Goal: Contribute content

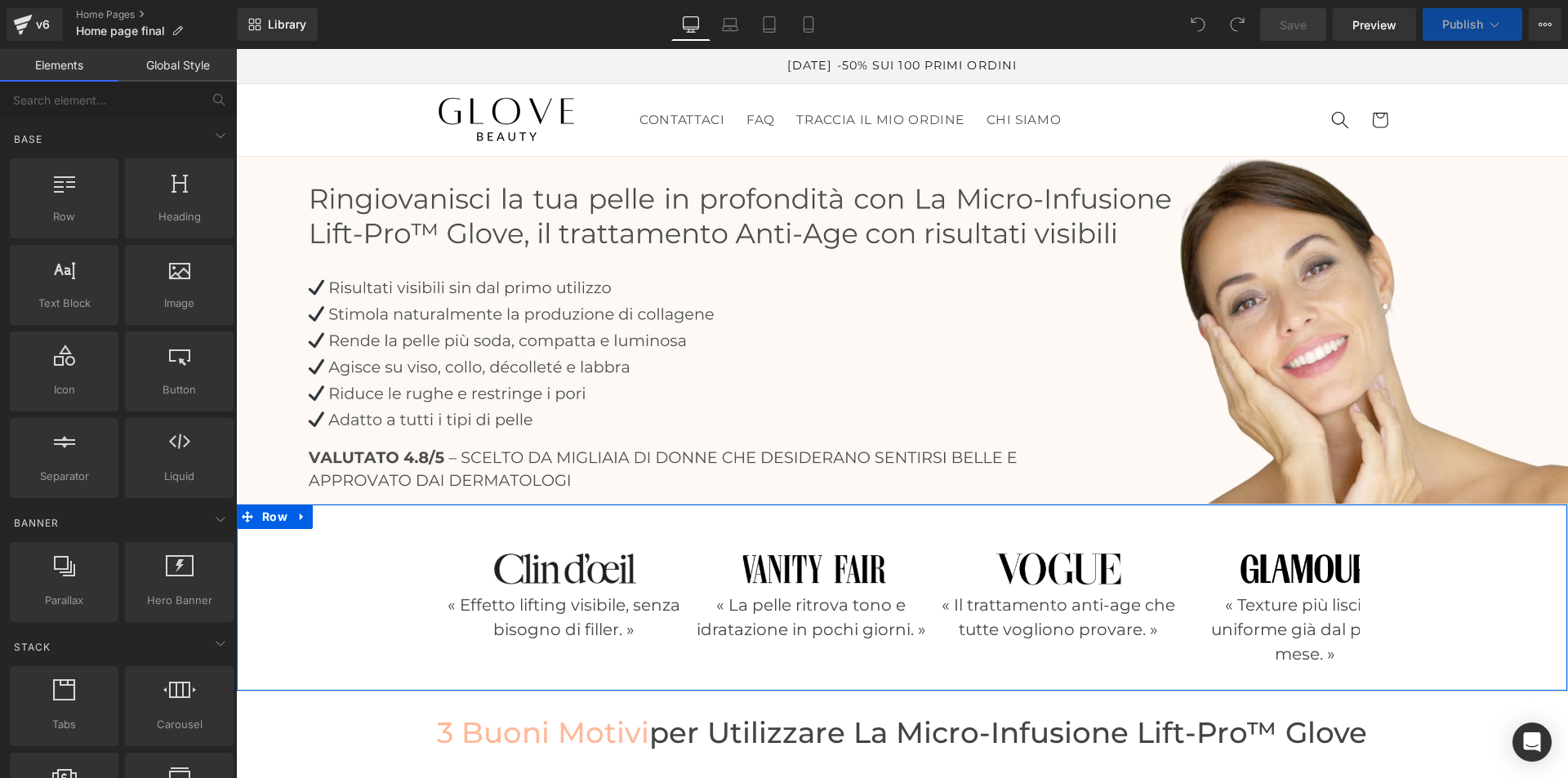
scroll to position [82, 0]
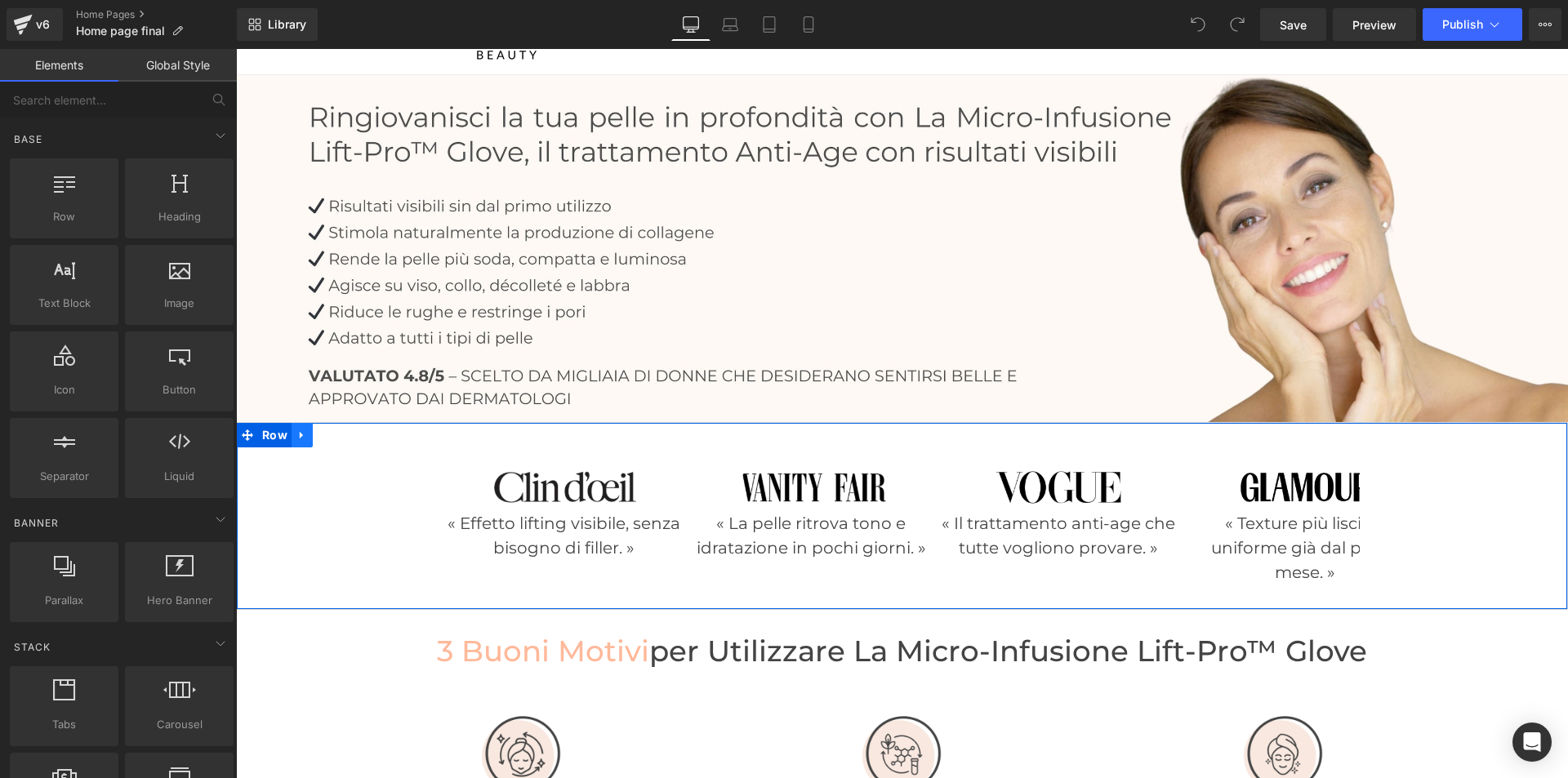
click at [297, 429] on icon at bounding box center [302, 435] width 11 height 12
click at [339, 431] on icon at bounding box center [344, 435] width 11 height 11
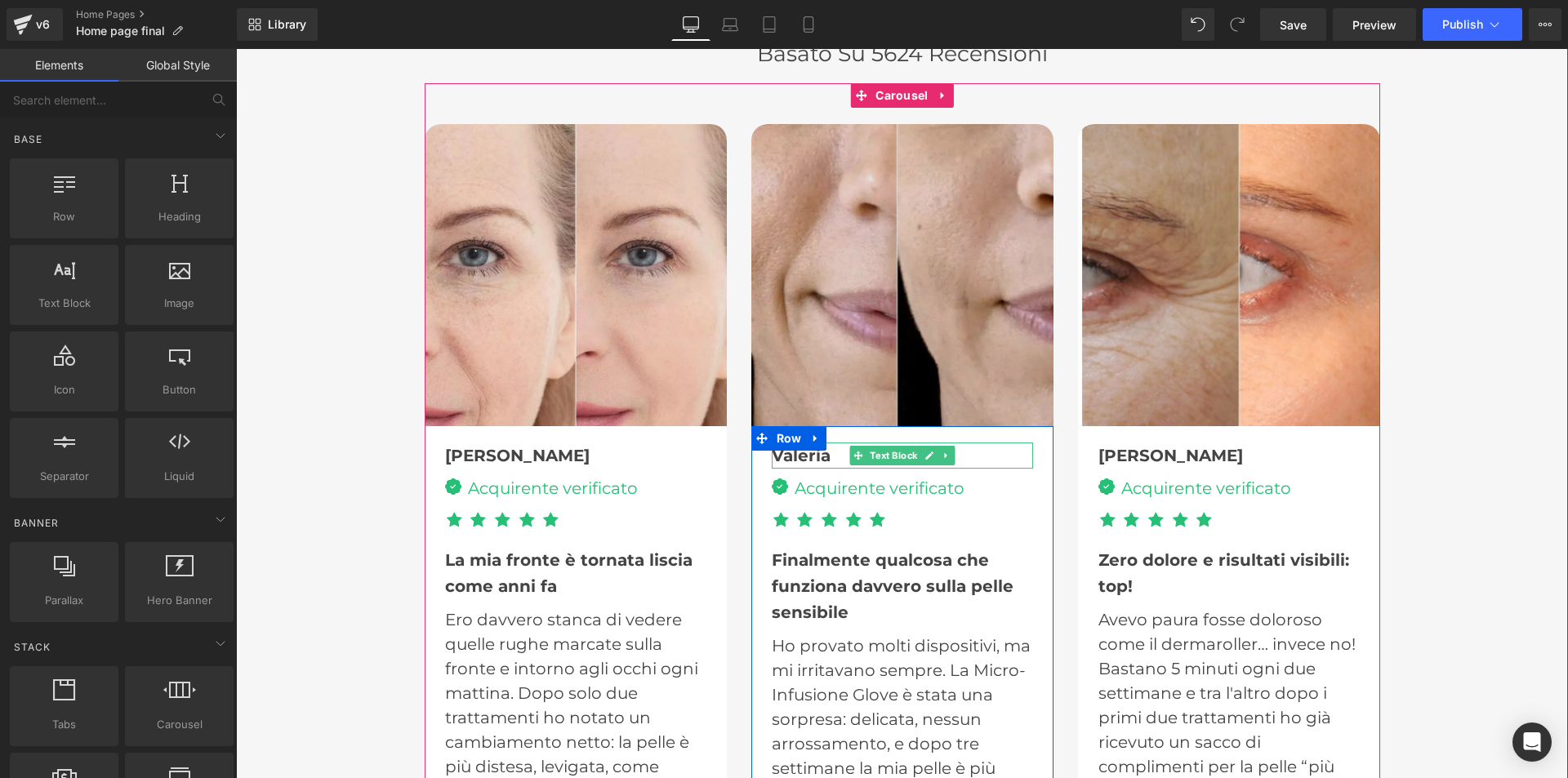
scroll to position [4246, 0]
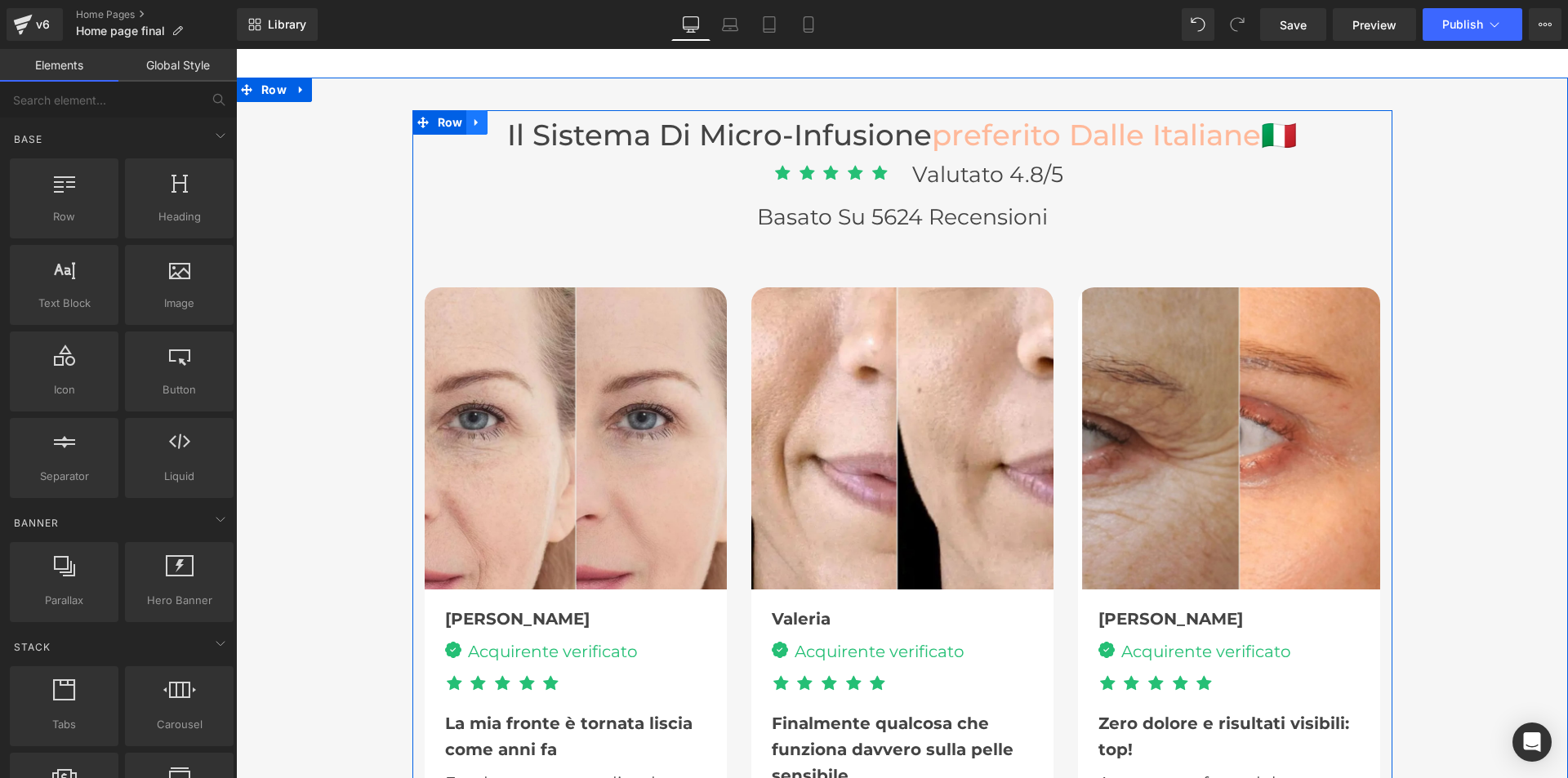
click at [475, 119] on icon at bounding box center [476, 122] width 4 height 7
click at [514, 119] on icon at bounding box center [519, 122] width 11 height 11
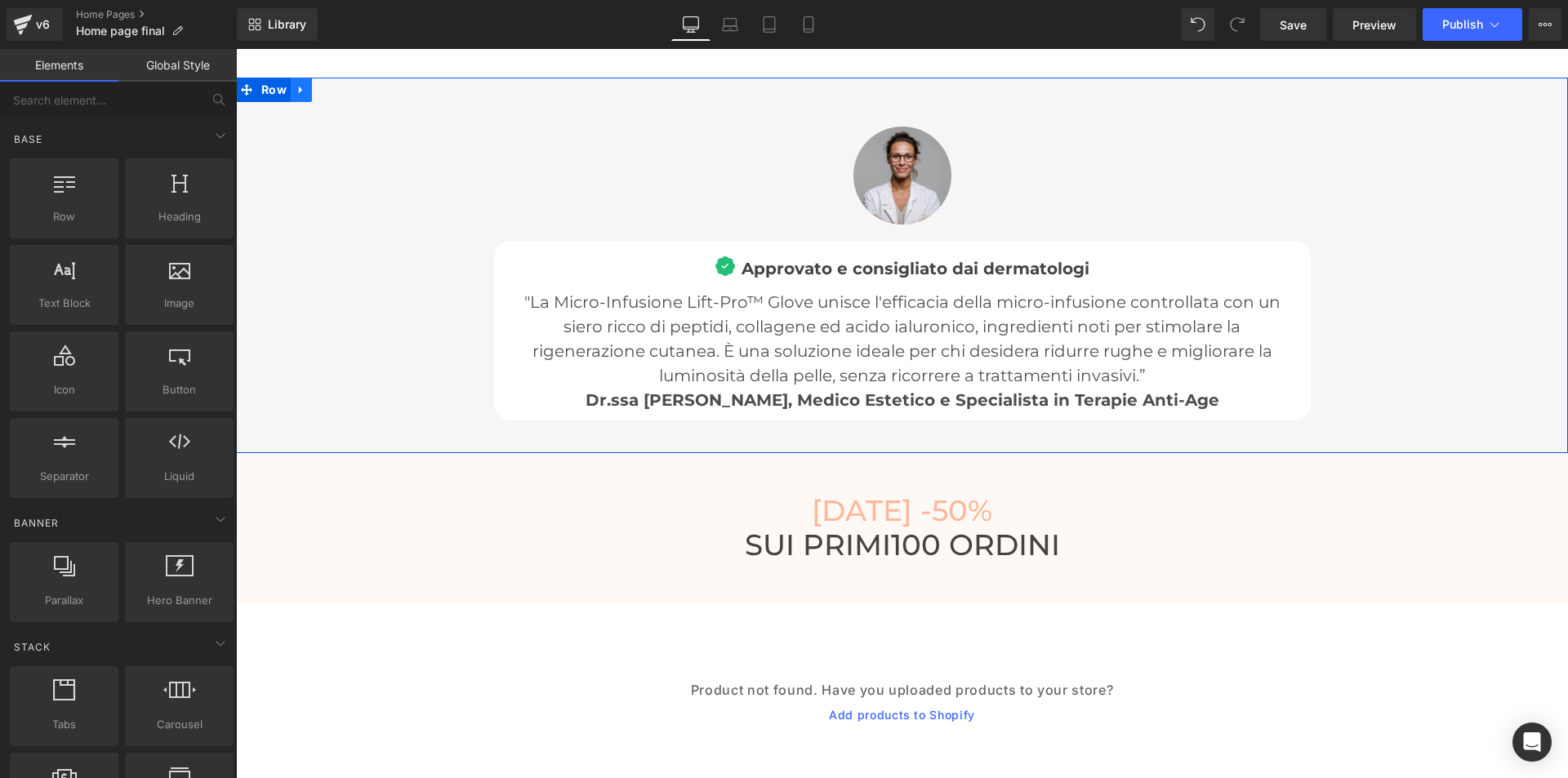
click at [296, 84] on icon at bounding box center [301, 91] width 11 height 12
click at [338, 84] on icon at bounding box center [343, 90] width 11 height 11
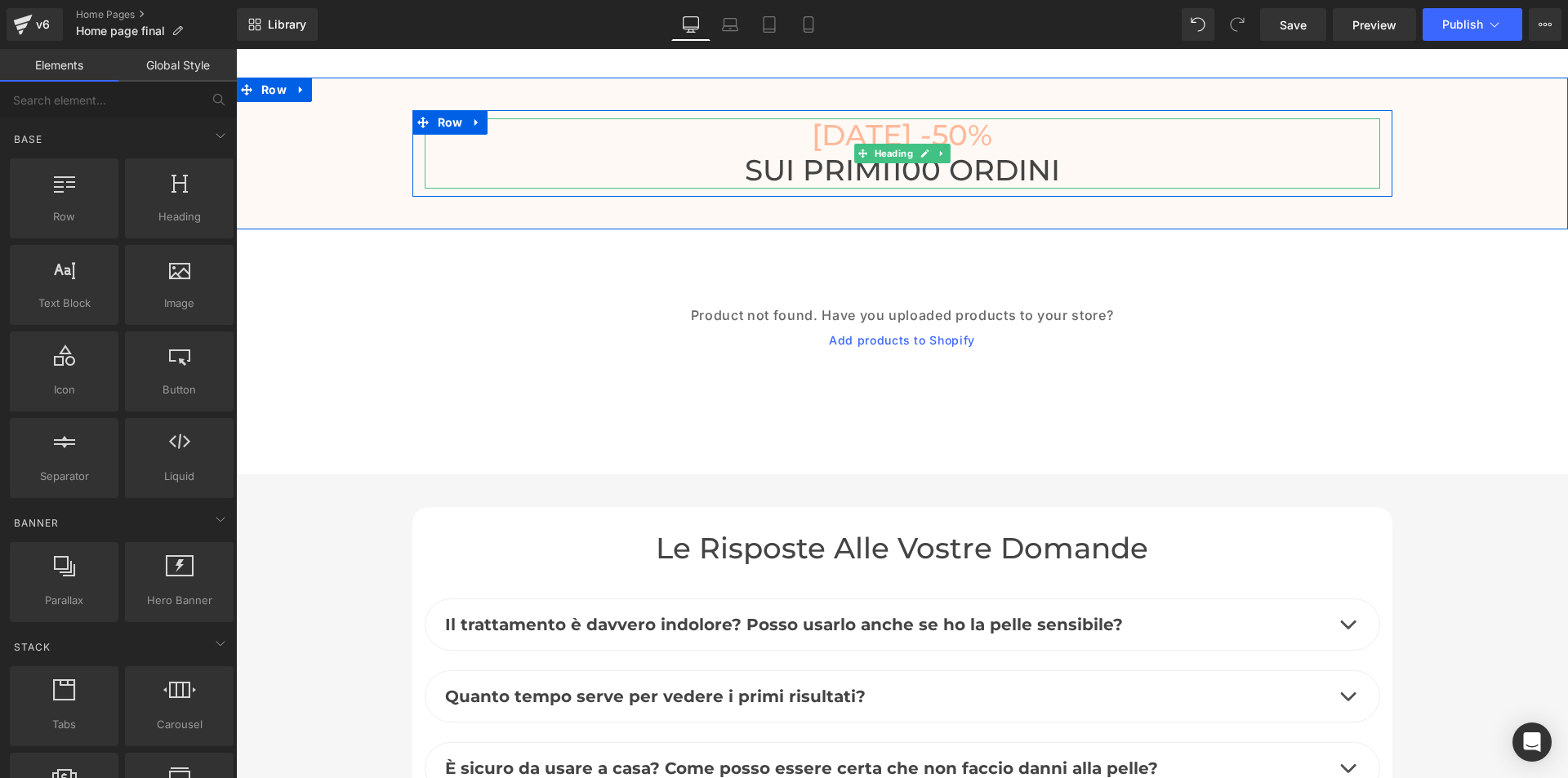
scroll to position [4165, 0]
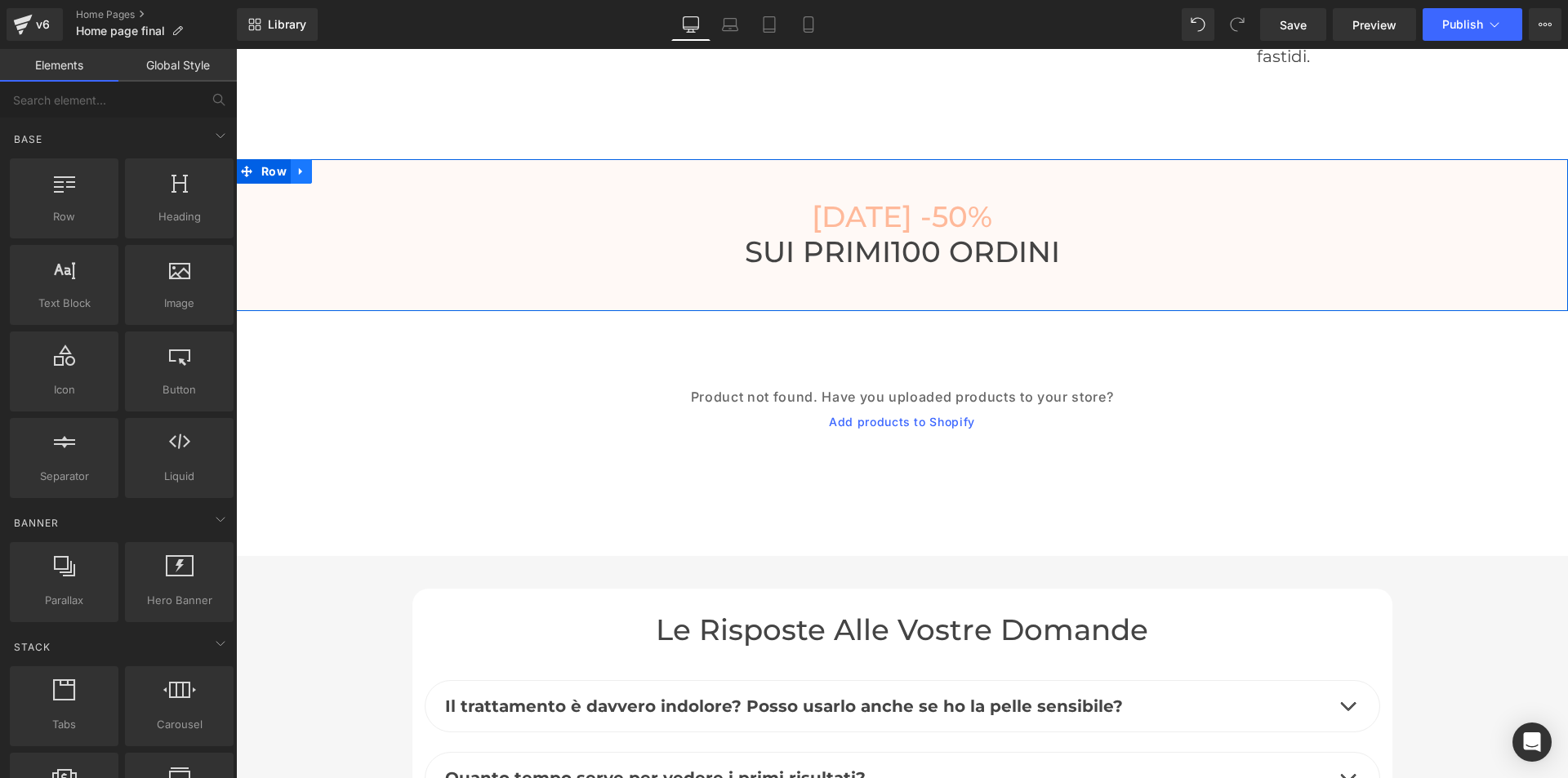
click at [299, 168] on icon at bounding box center [301, 172] width 4 height 7
click at [339, 165] on icon at bounding box center [343, 171] width 11 height 11
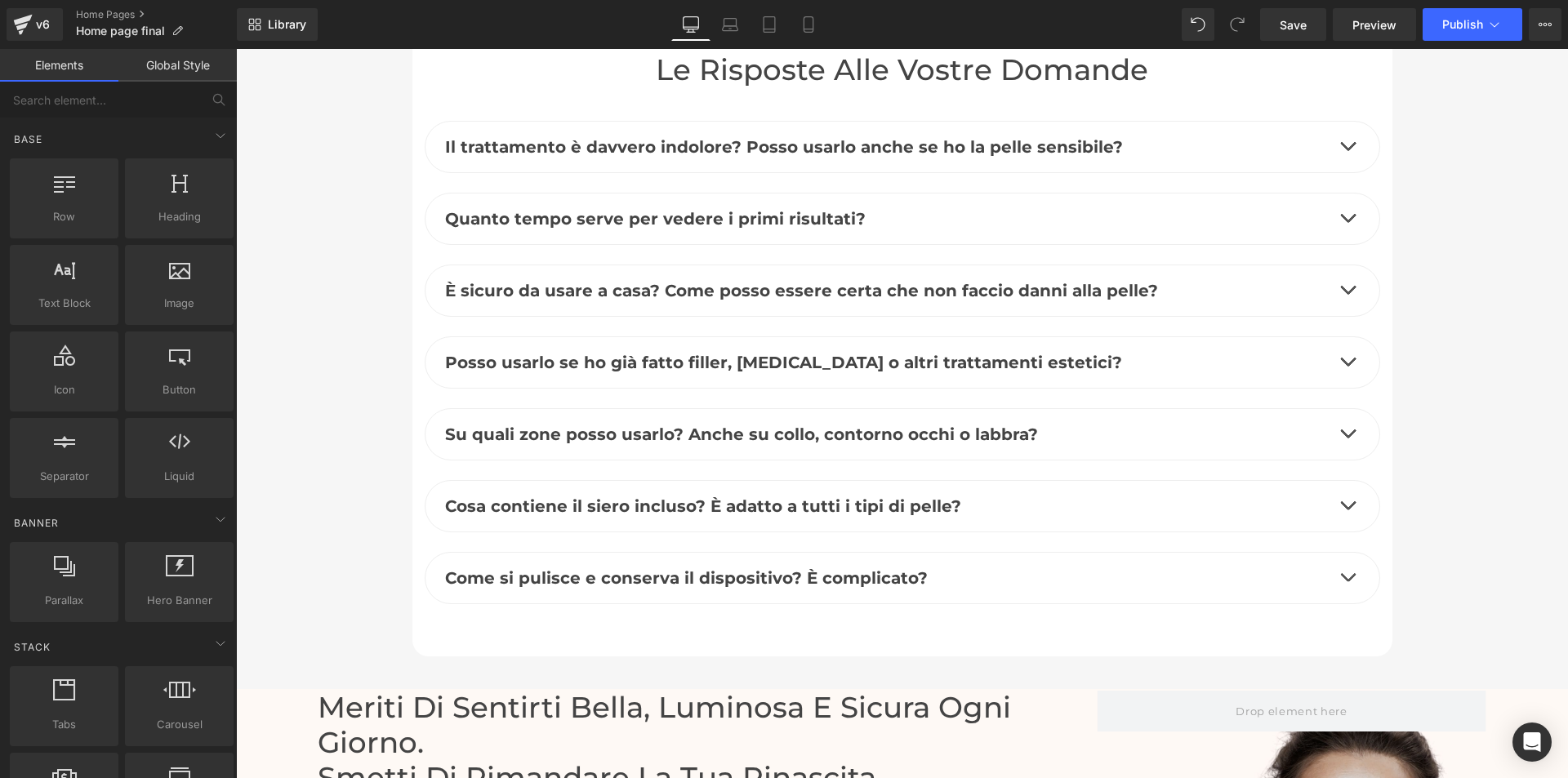
scroll to position [4083, 0]
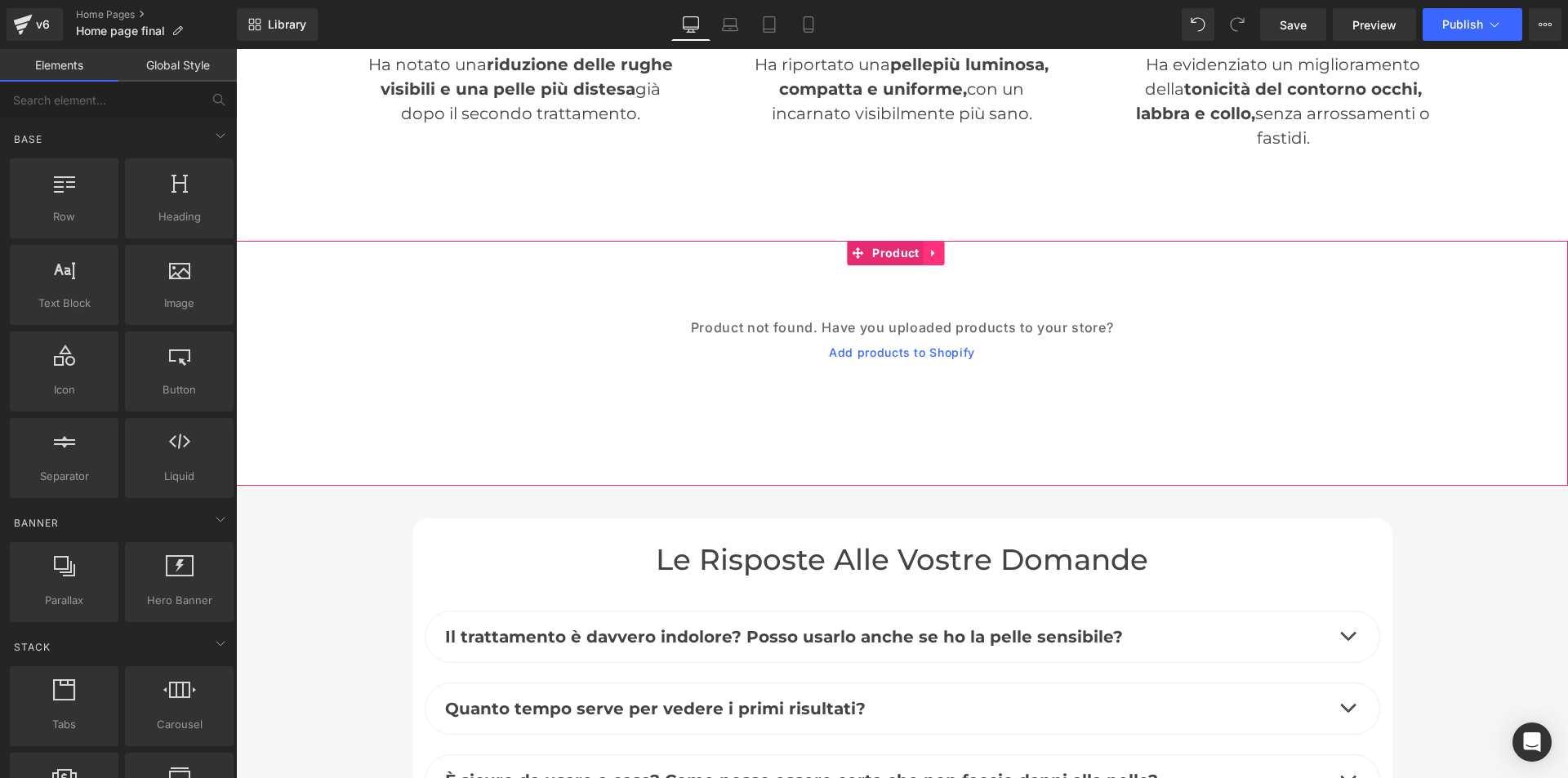
click at [933, 251] on icon at bounding box center [933, 253] width 4 height 7
click at [939, 247] on icon at bounding box center [945, 253] width 11 height 12
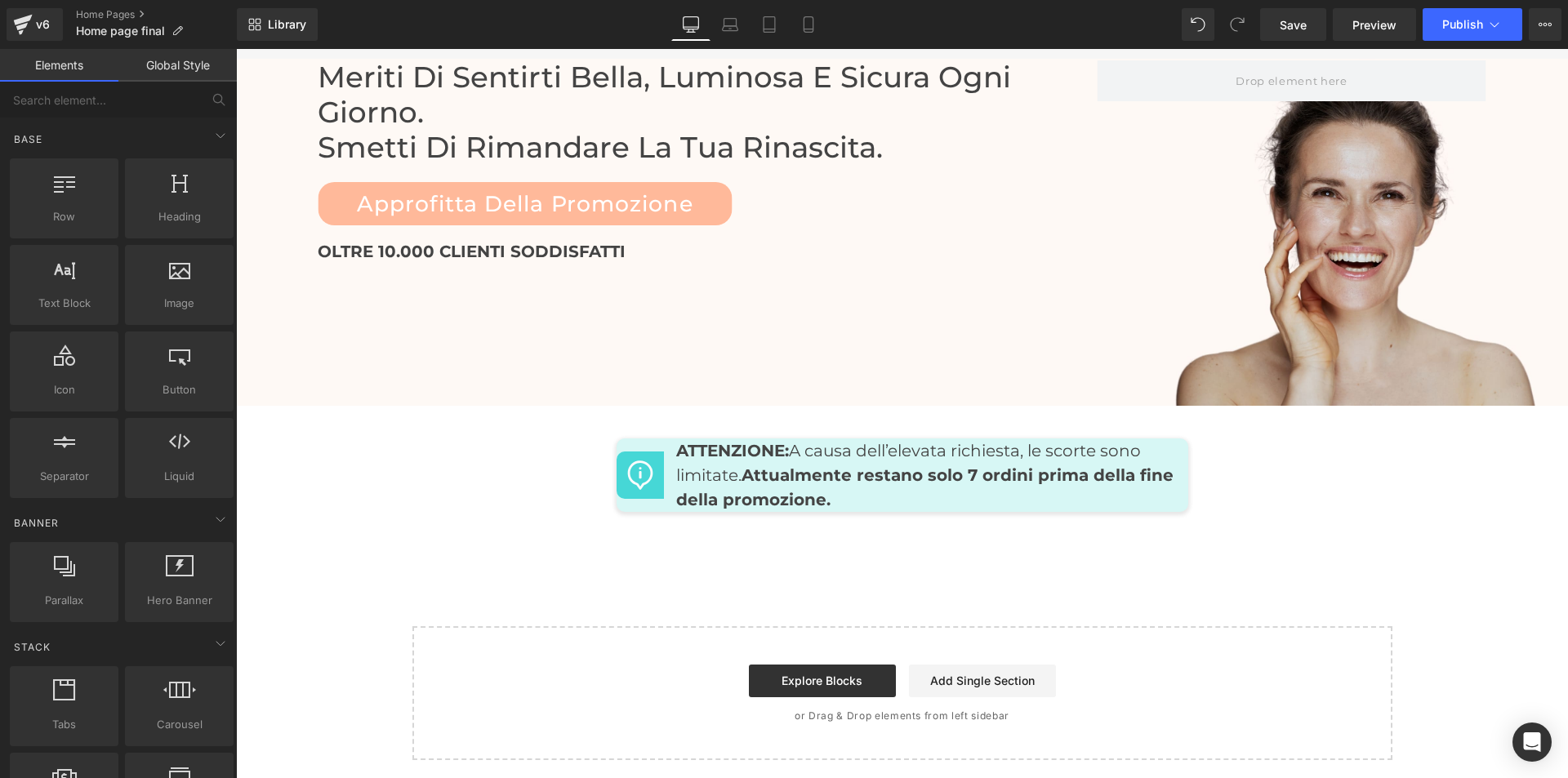
scroll to position [5039, 0]
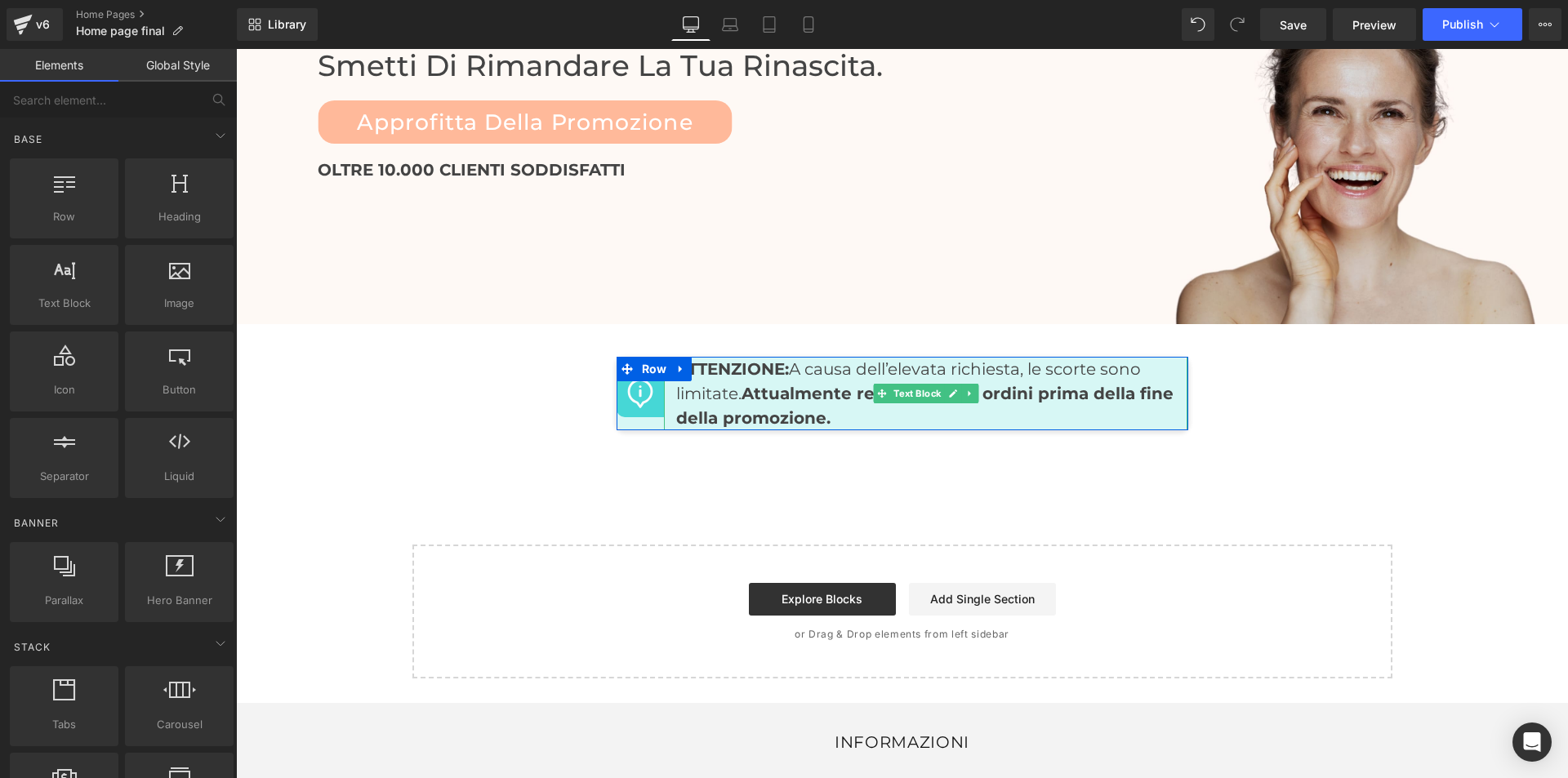
click at [961, 384] on link at bounding box center [969, 393] width 17 height 19
click at [974, 389] on icon at bounding box center [978, 393] width 9 height 9
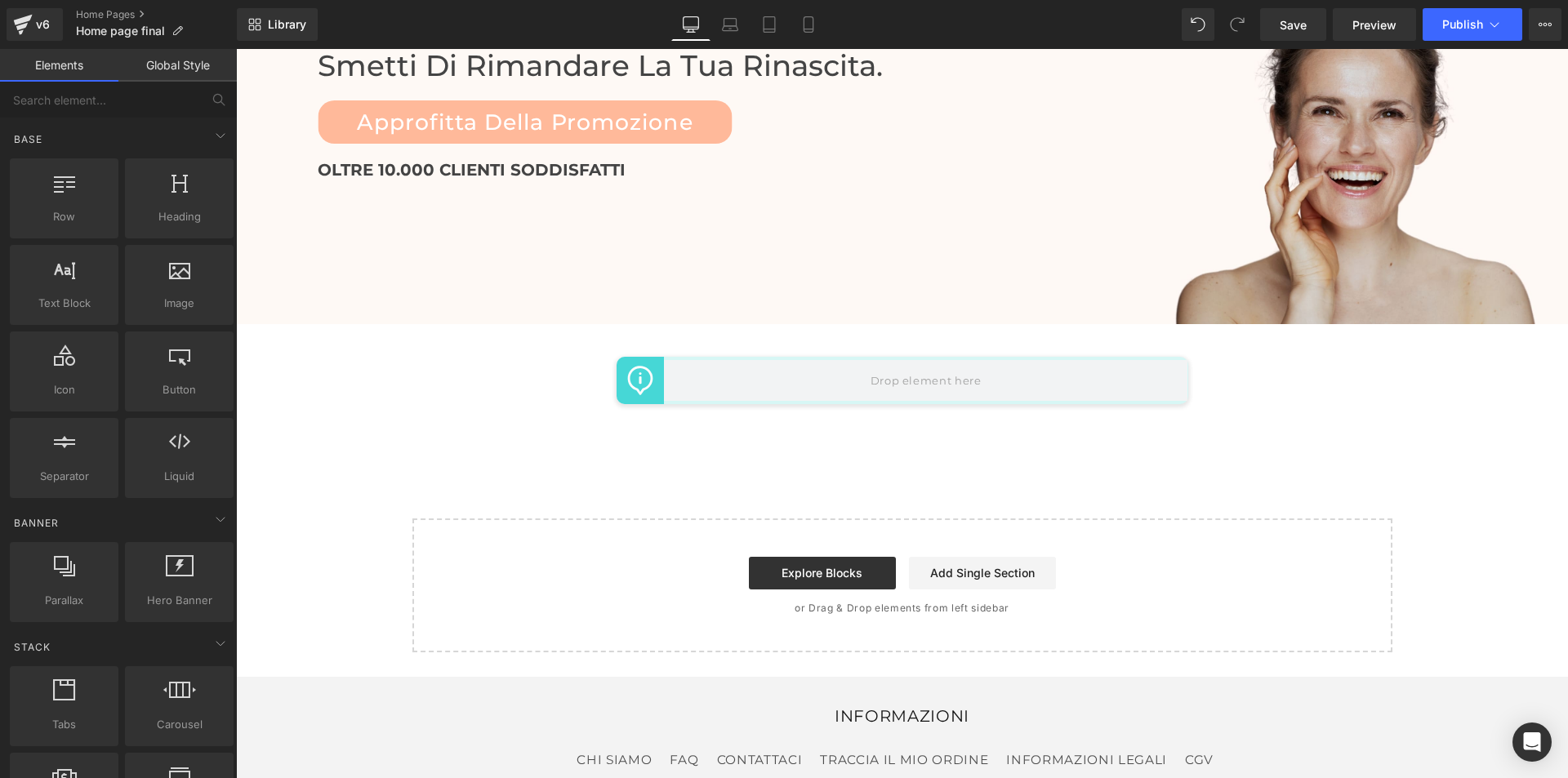
scroll to position [5259, 0]
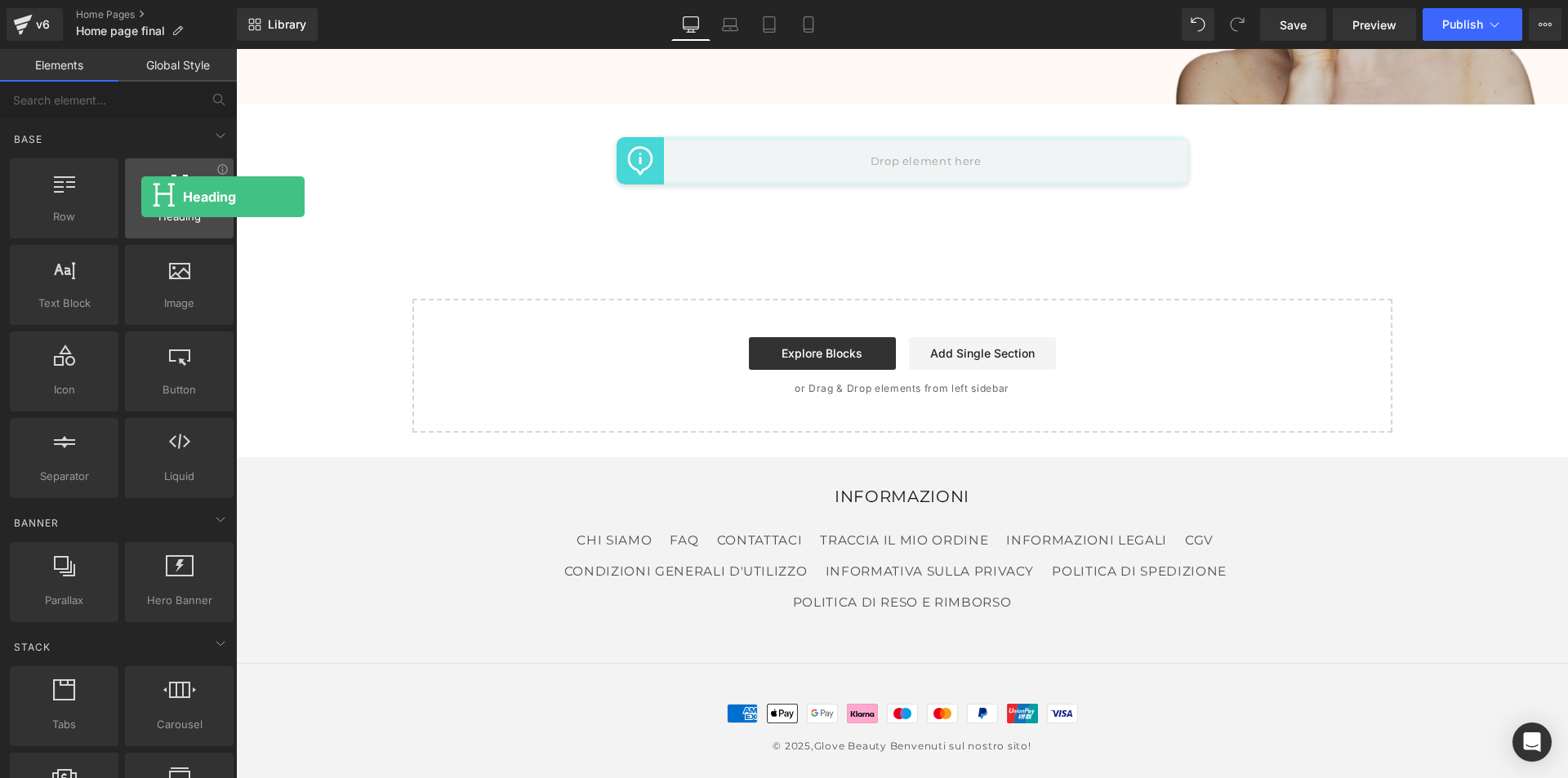
drag, startPoint x: 160, startPoint y: 197, endPoint x: 142, endPoint y: 197, distance: 18.0
click at [142, 197] on div at bounding box center [180, 190] width 99 height 37
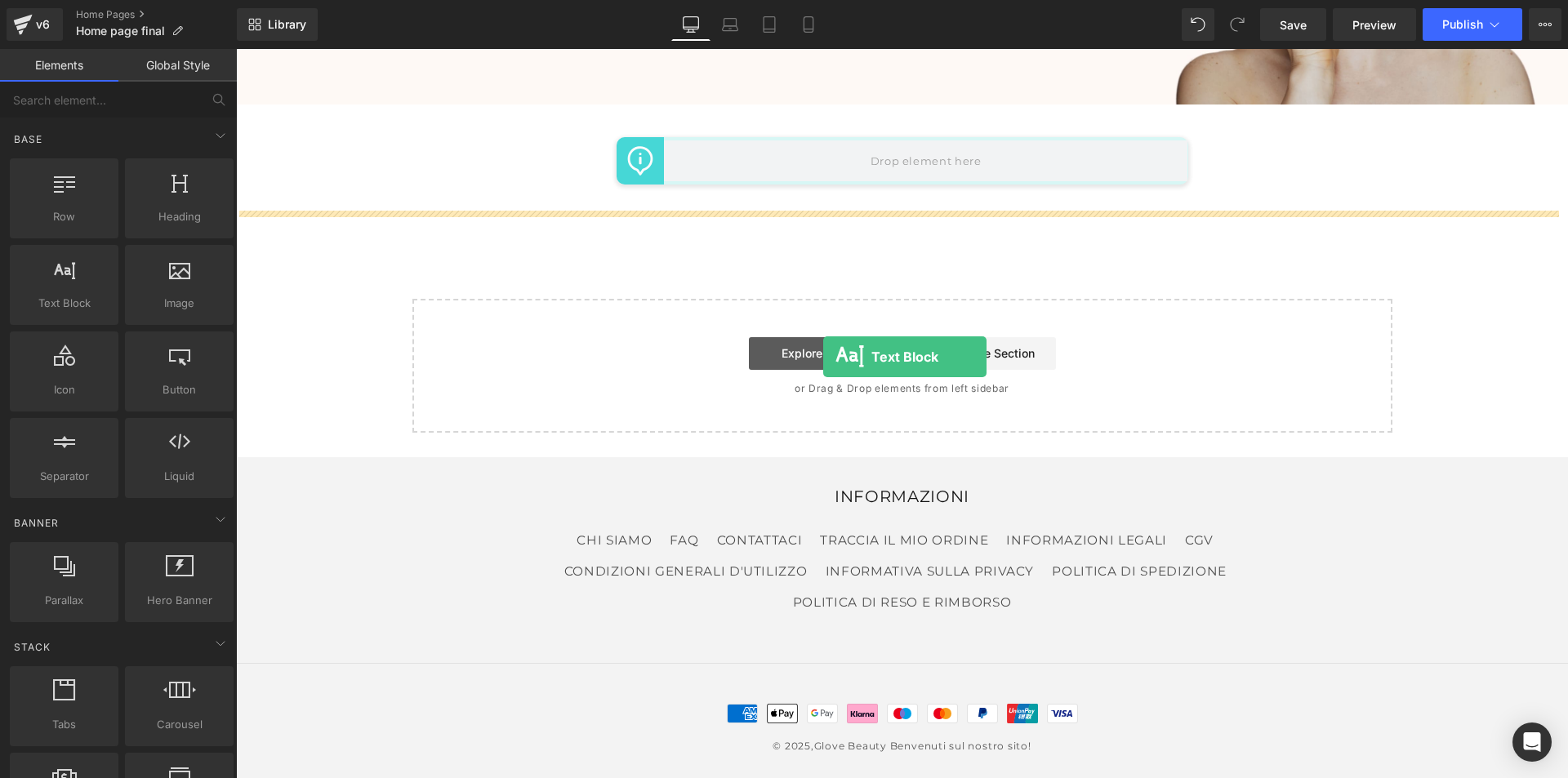
drag, startPoint x: 304, startPoint y: 332, endPoint x: 823, endPoint y: 356, distance: 519.6
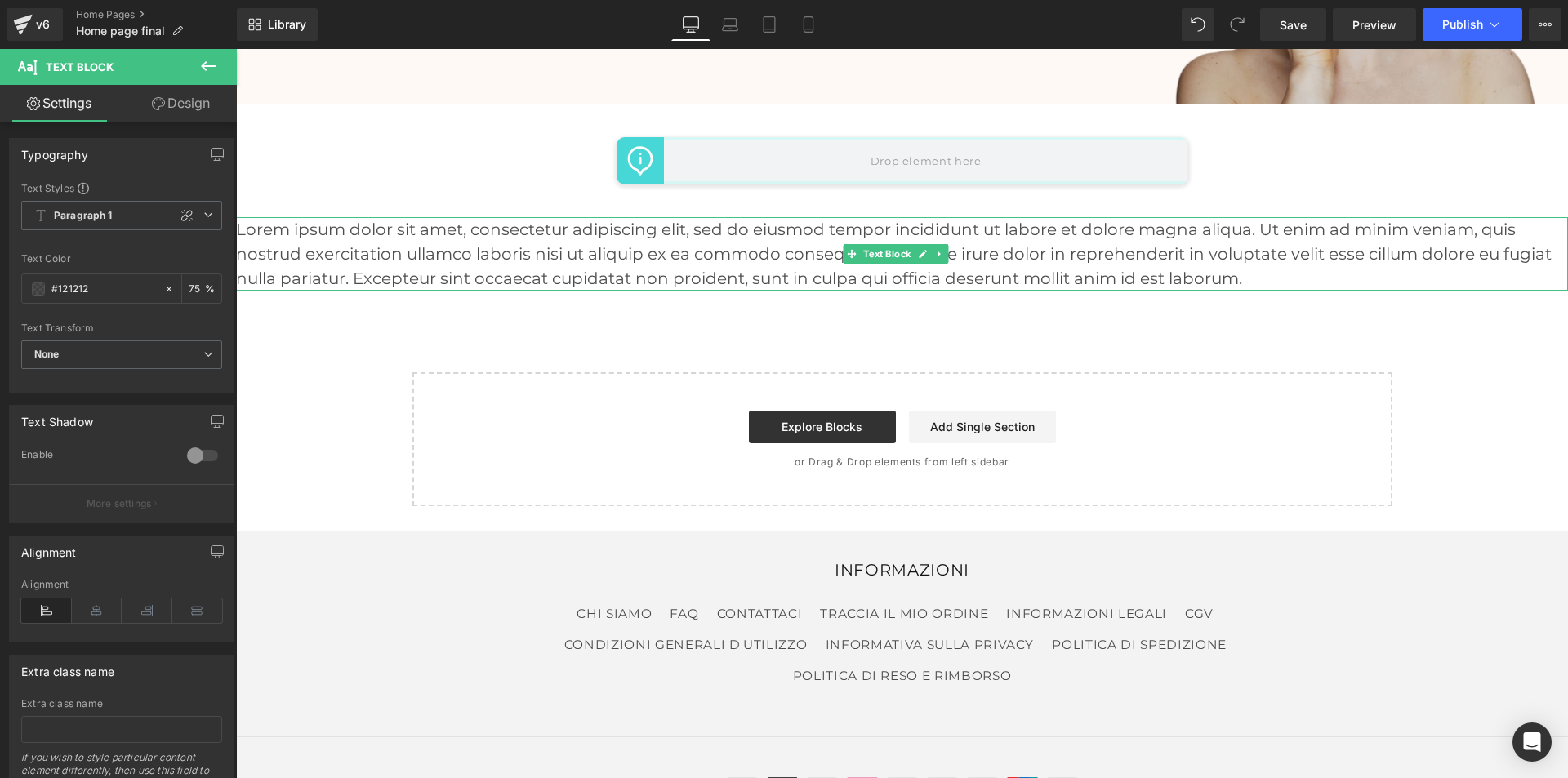
click at [883, 250] on span "Text Block" at bounding box center [887, 253] width 54 height 19
click at [1010, 246] on p "Lorem ipsum dolor sit amet, consectetur adipiscing elit, sed do eiusmod tempor …" at bounding box center [902, 254] width 1332 height 74
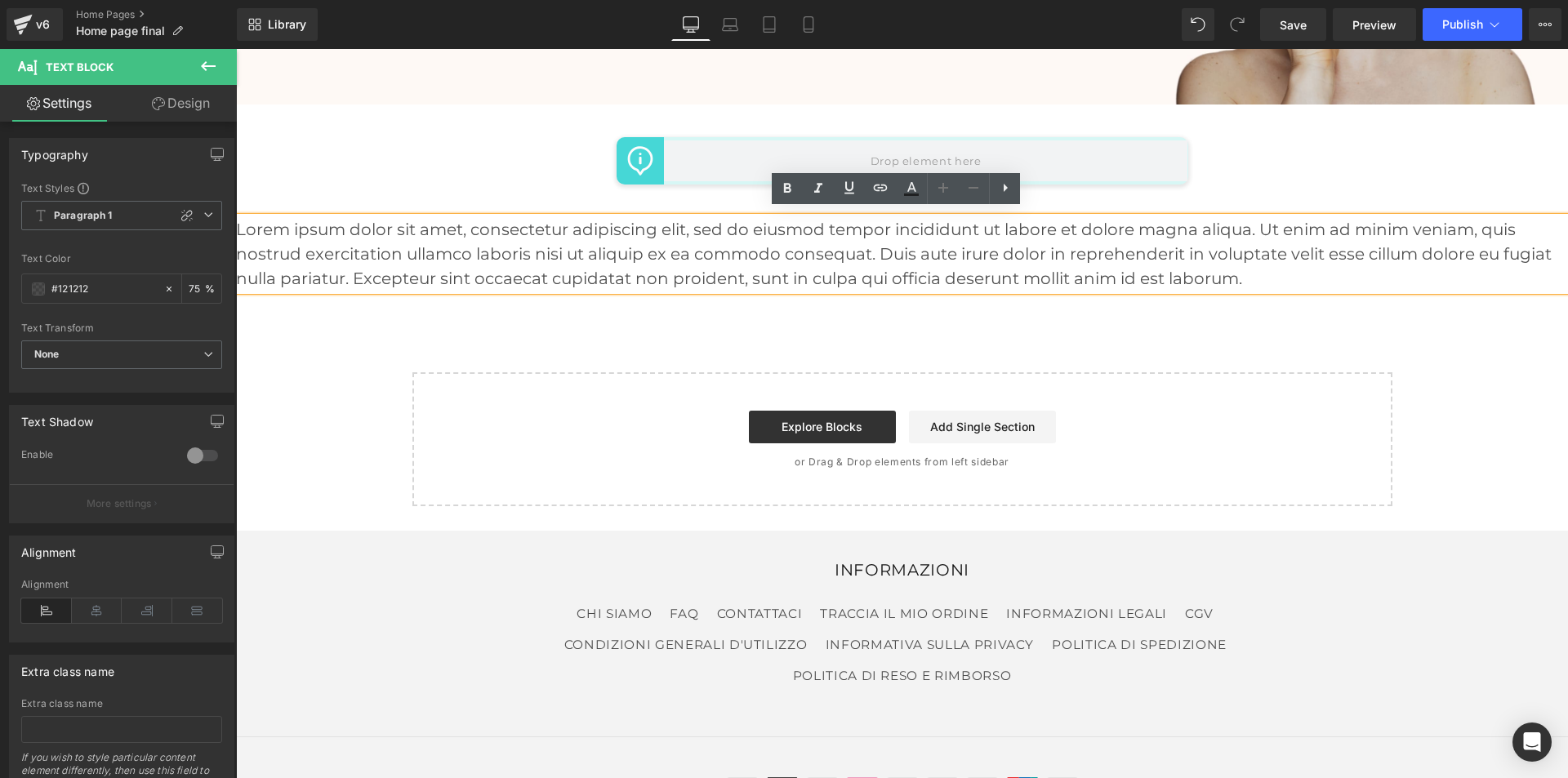
click at [923, 265] on p "Lorem ipsum dolor sit amet, consectetur adipiscing elit, sed do eiusmod tempor …" at bounding box center [902, 254] width 1332 height 74
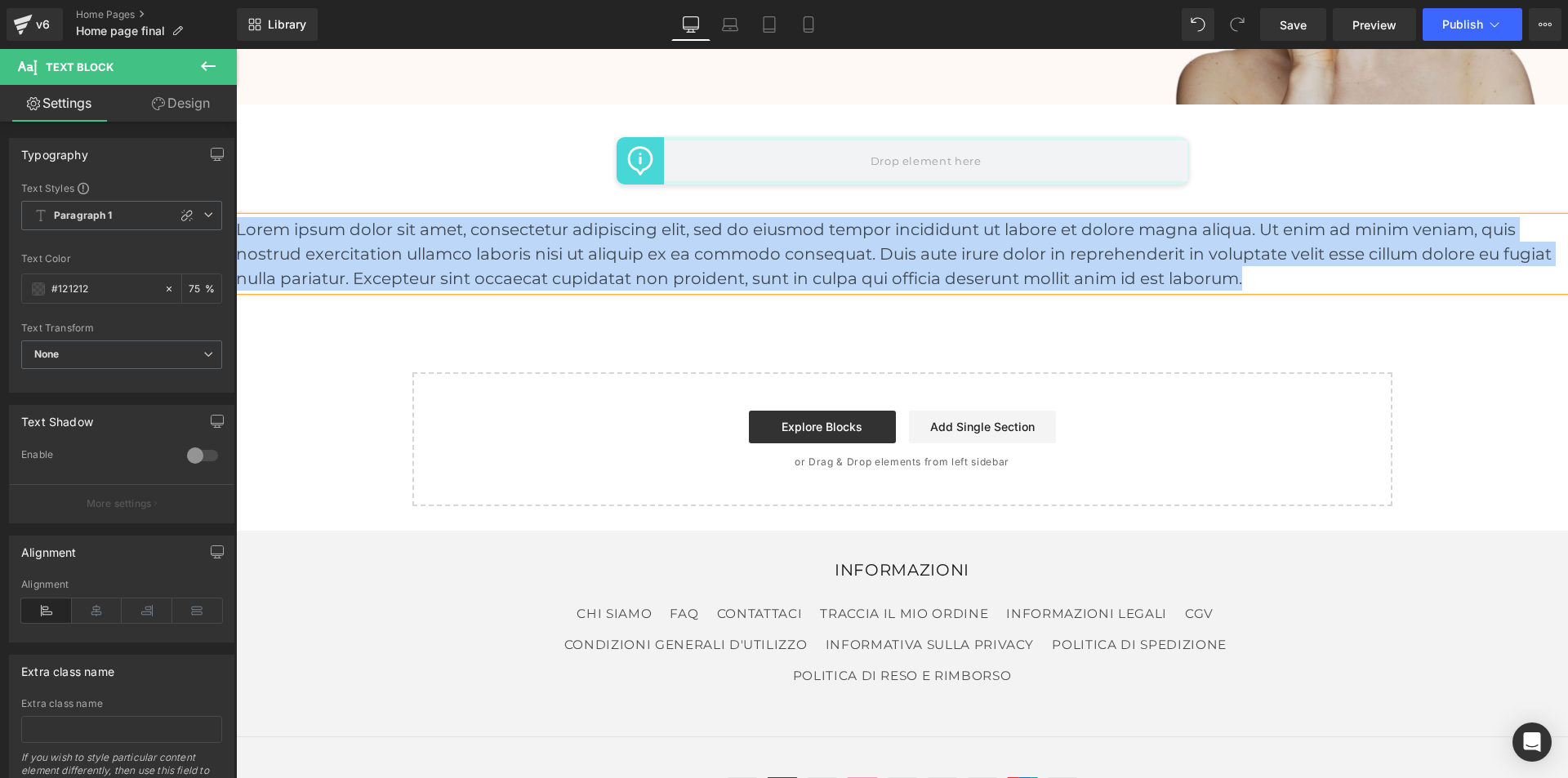
click at [911, 264] on p "Lorem ipsum dolor sit amet, consectetur adipiscing elit, sed do eiusmod tempor …" at bounding box center [902, 254] width 1332 height 74
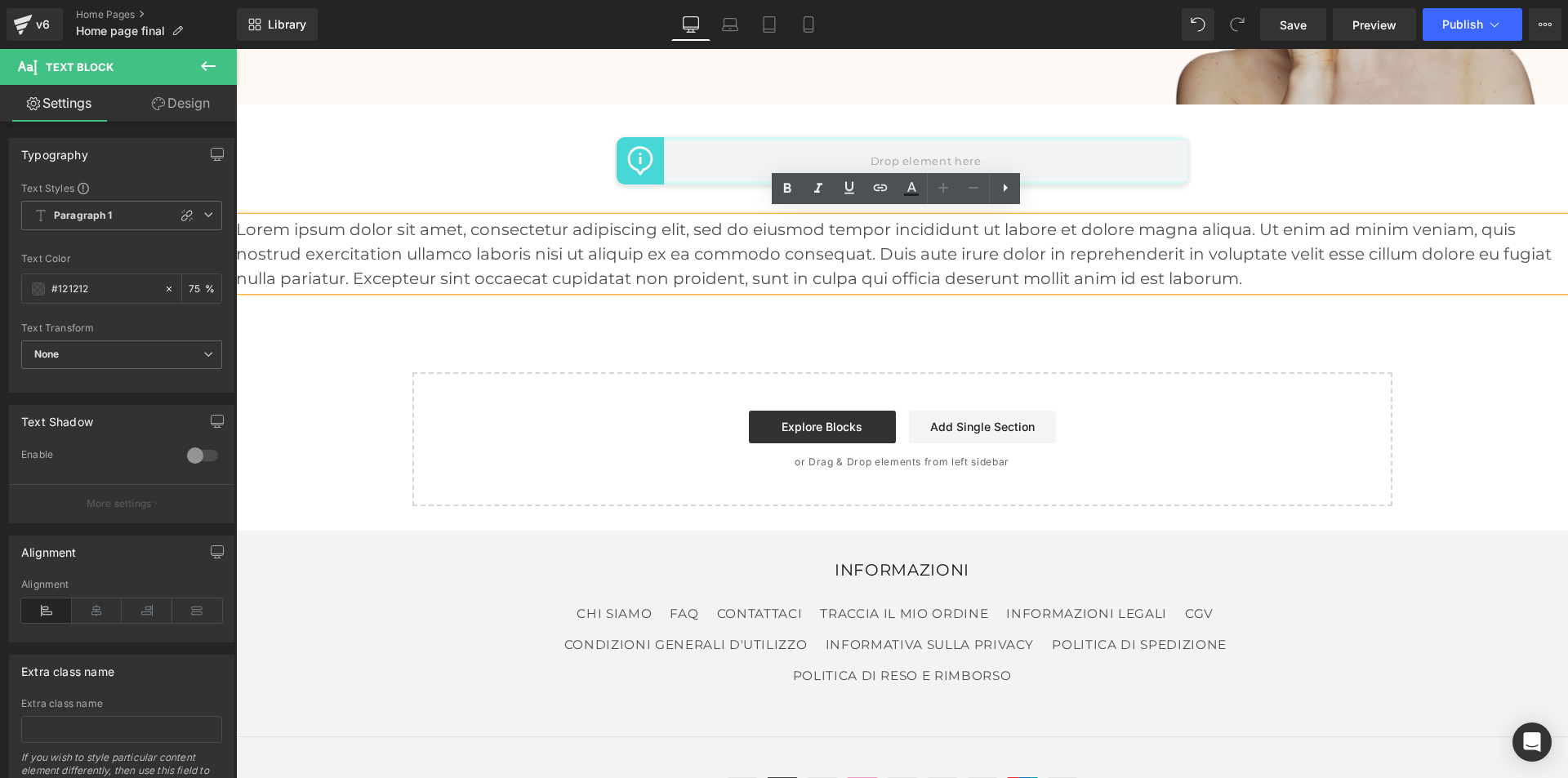
paste div
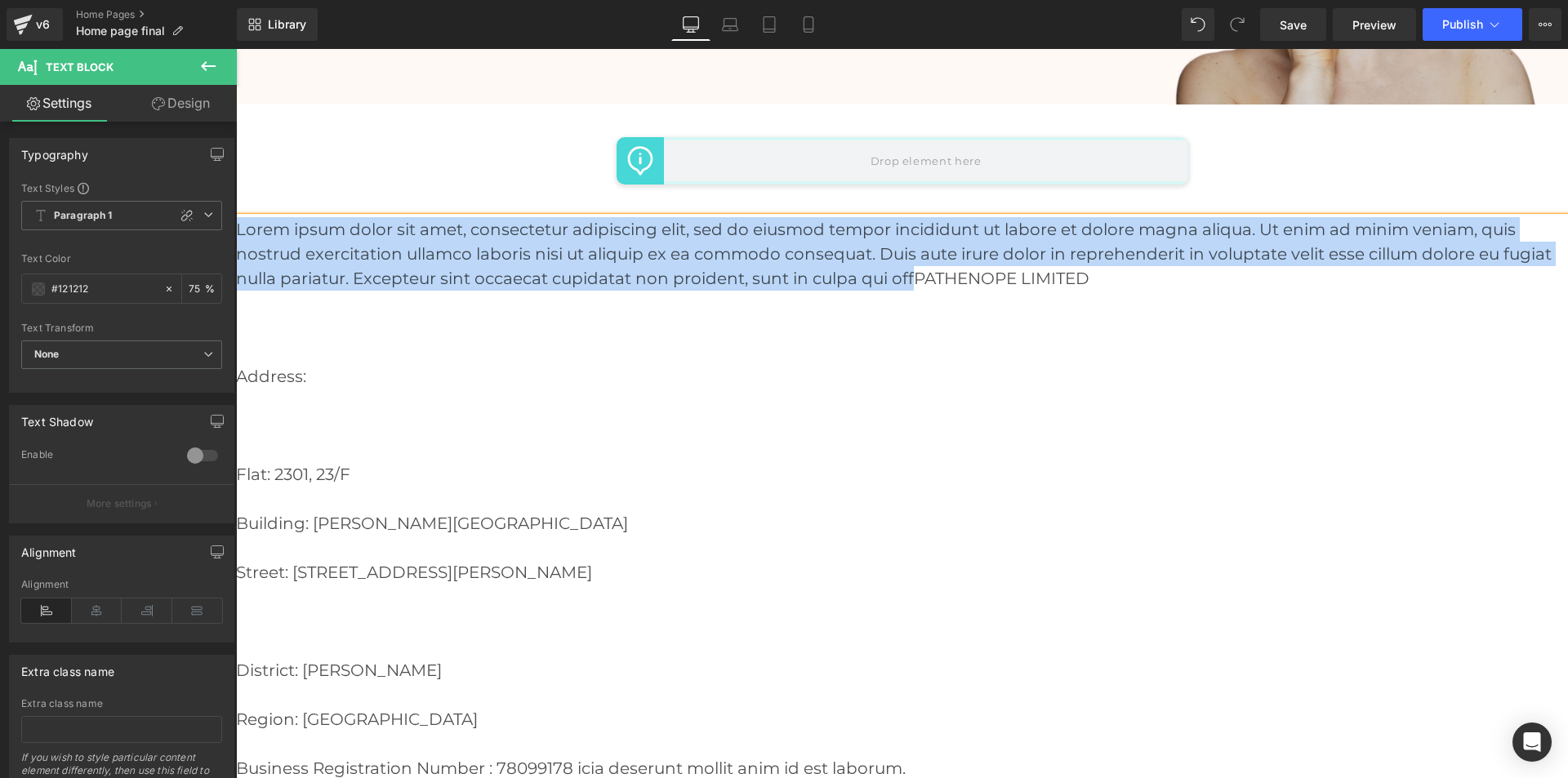
drag, startPoint x: 911, startPoint y: 268, endPoint x: 232, endPoint y: 220, distance: 680.7
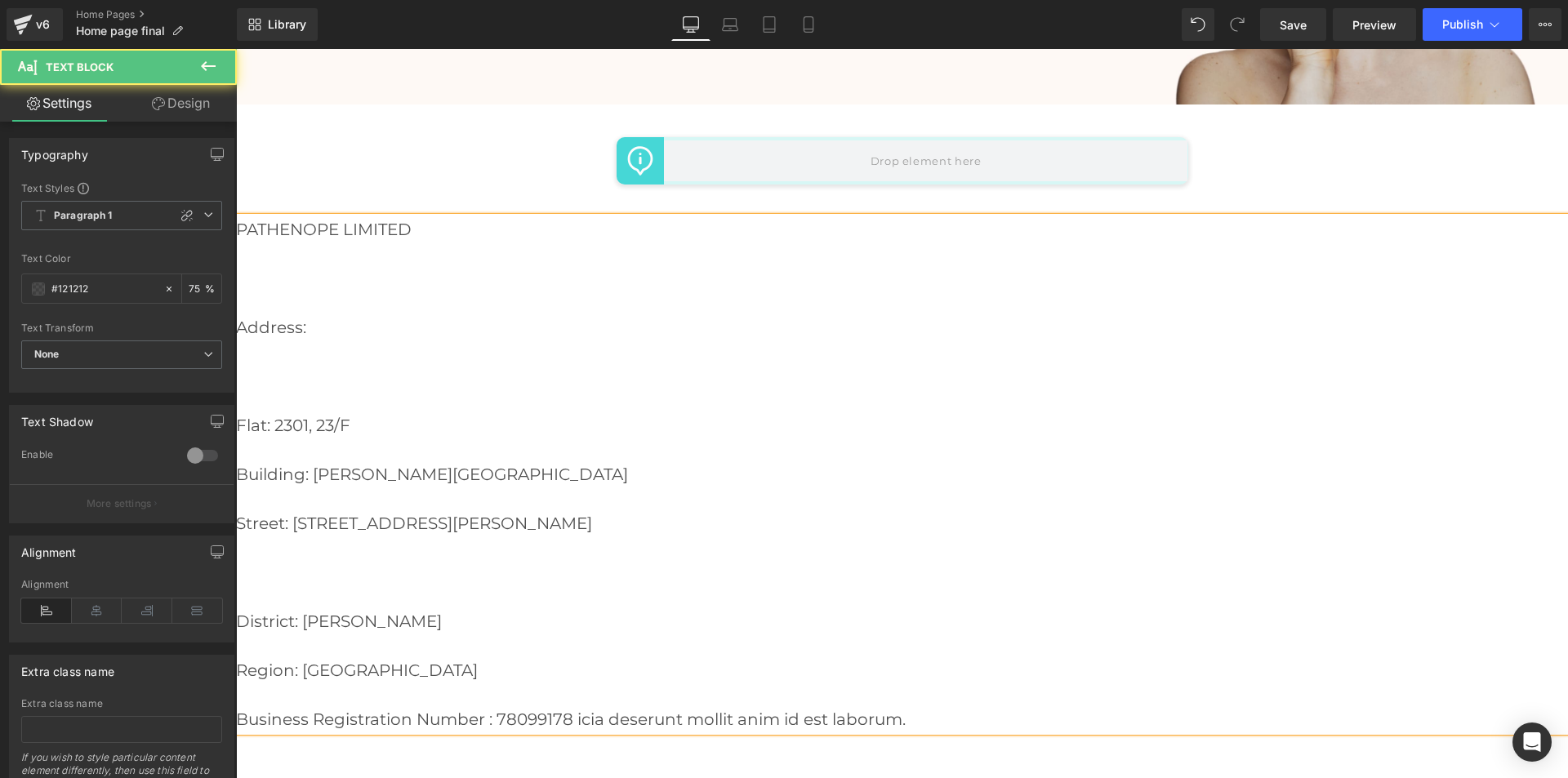
click at [261, 217] on p "PATHENOPE LIMITED" at bounding box center [902, 230] width 1332 height 25
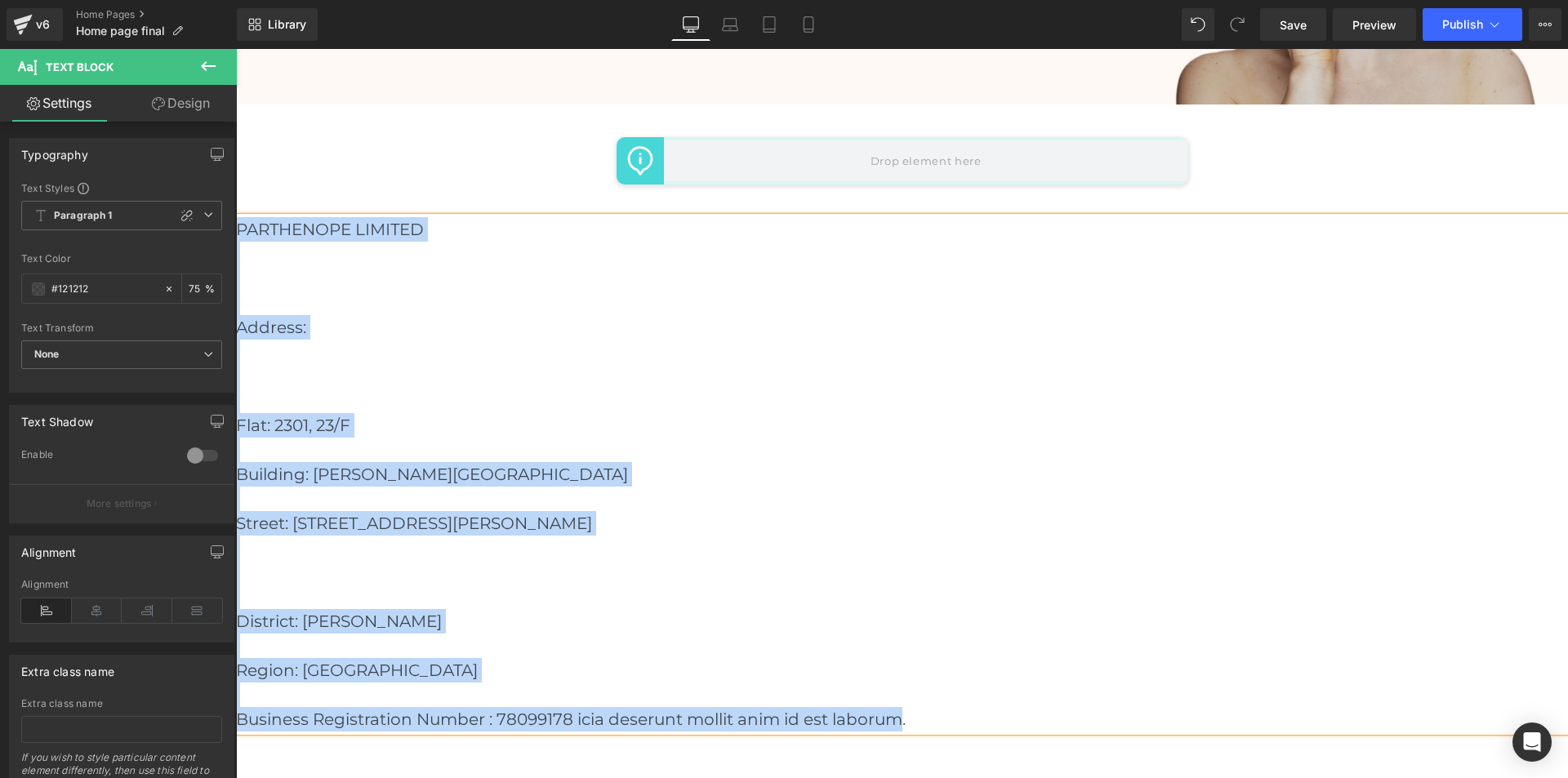
drag, startPoint x: 239, startPoint y: 214, endPoint x: 907, endPoint y: 710, distance: 832.0
click at [907, 710] on div "PARTHENOPE LIMITED Address: Flat: 2301, 23/F Building: BAYFIELD BUILDING Stre…" at bounding box center [902, 474] width 1332 height 515
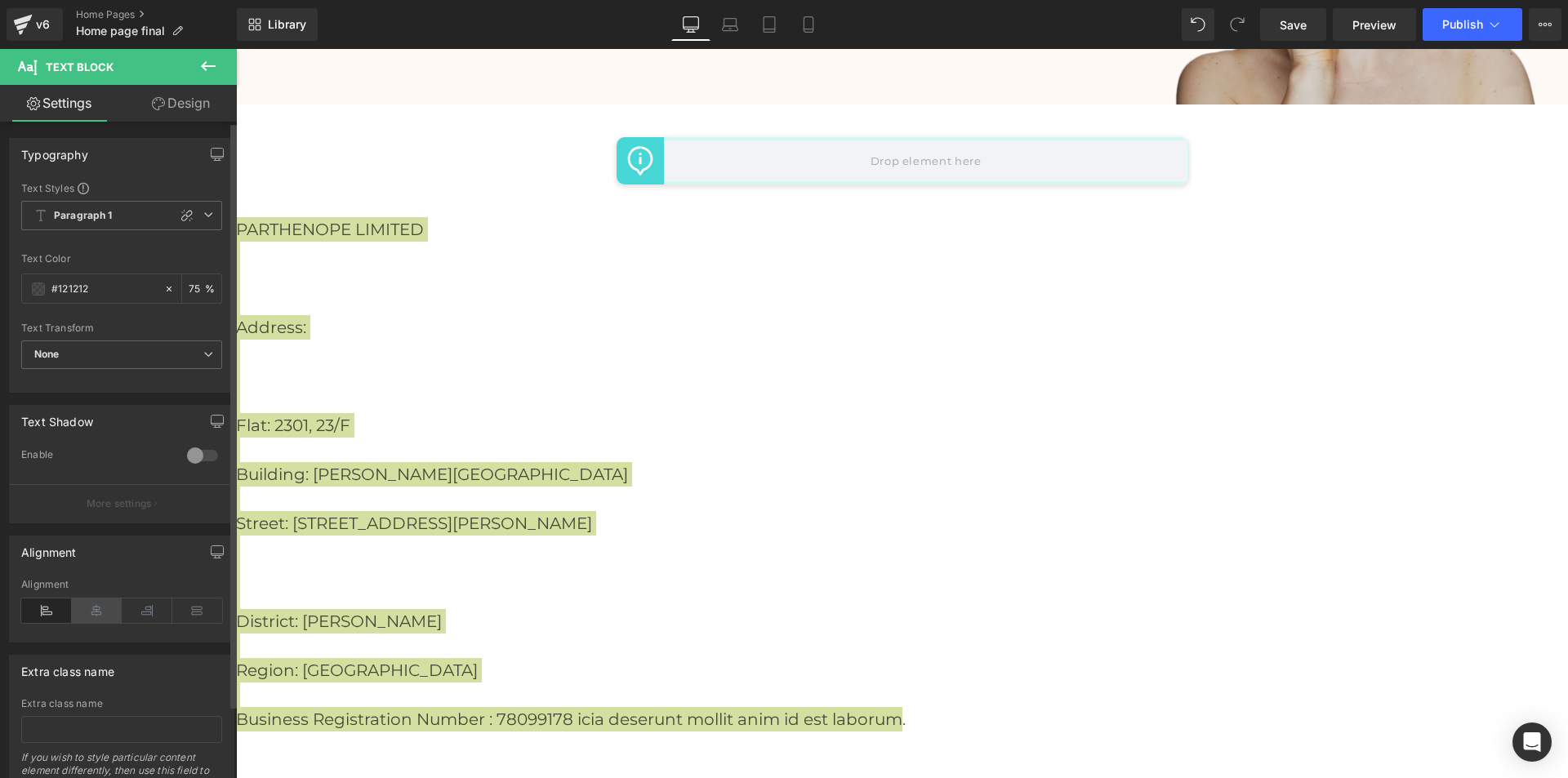
click at [96, 615] on icon at bounding box center [98, 611] width 51 height 25
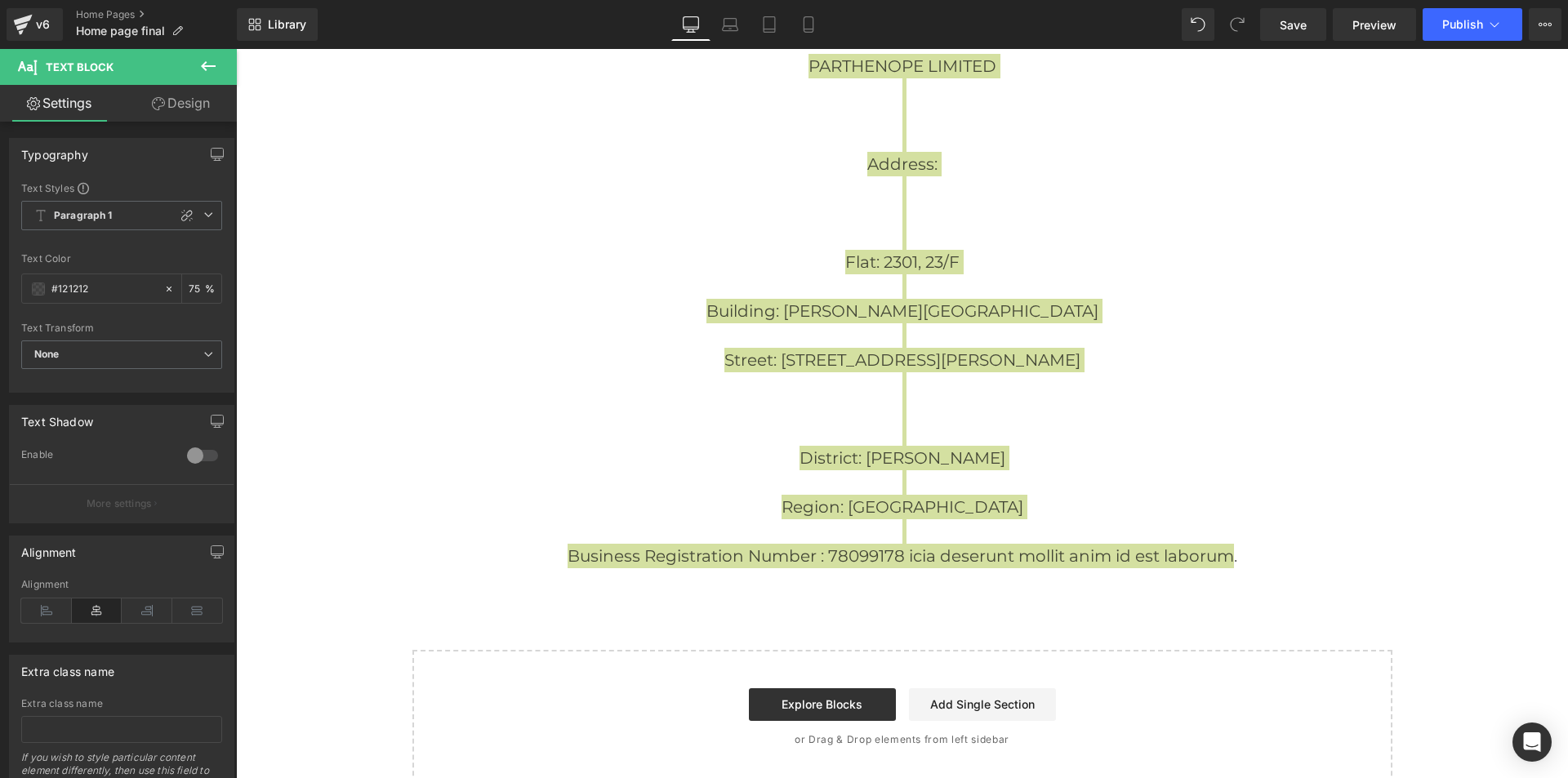
scroll to position [5668, 0]
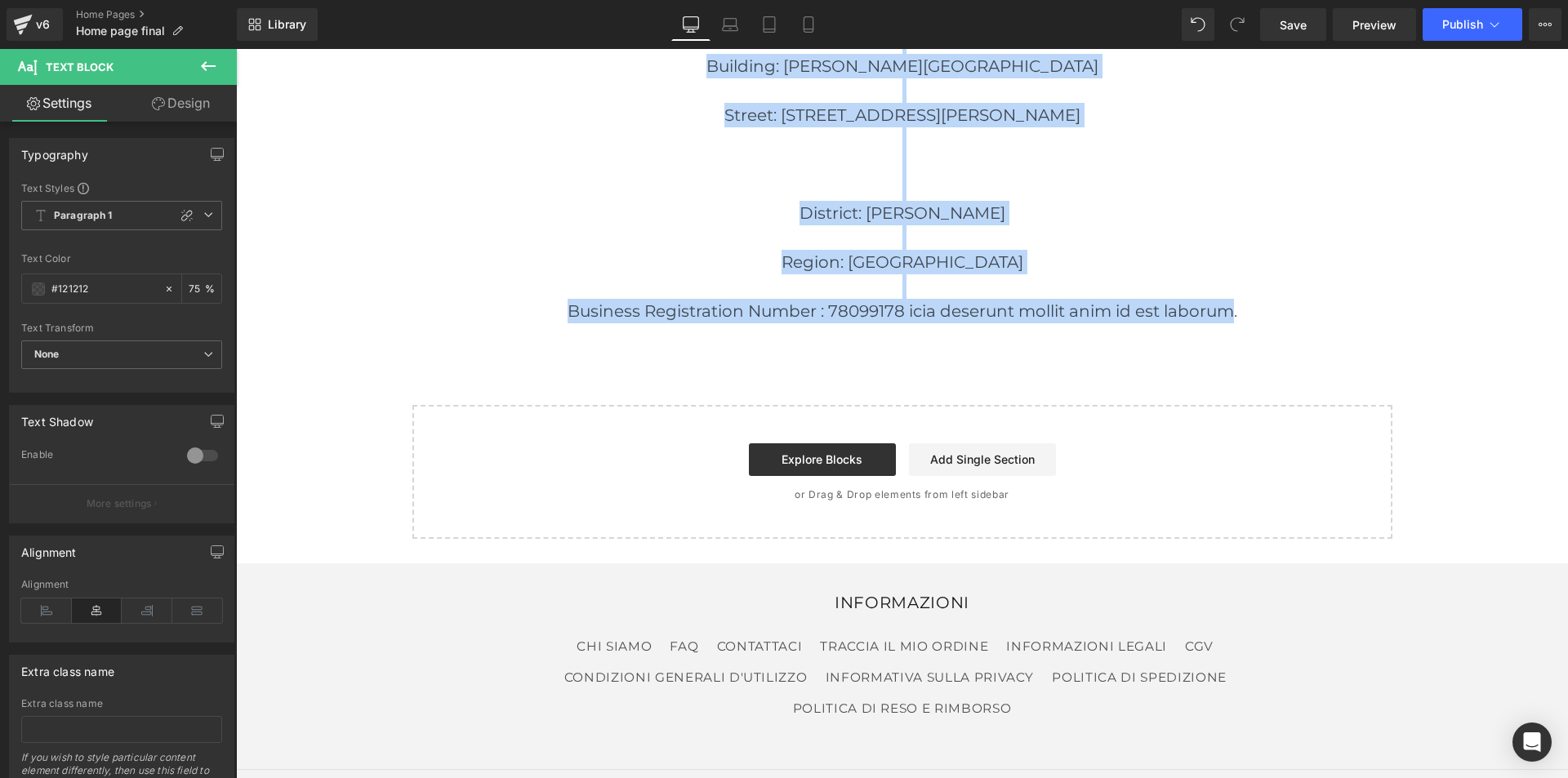
click at [1154, 290] on p at bounding box center [902, 287] width 1332 height 25
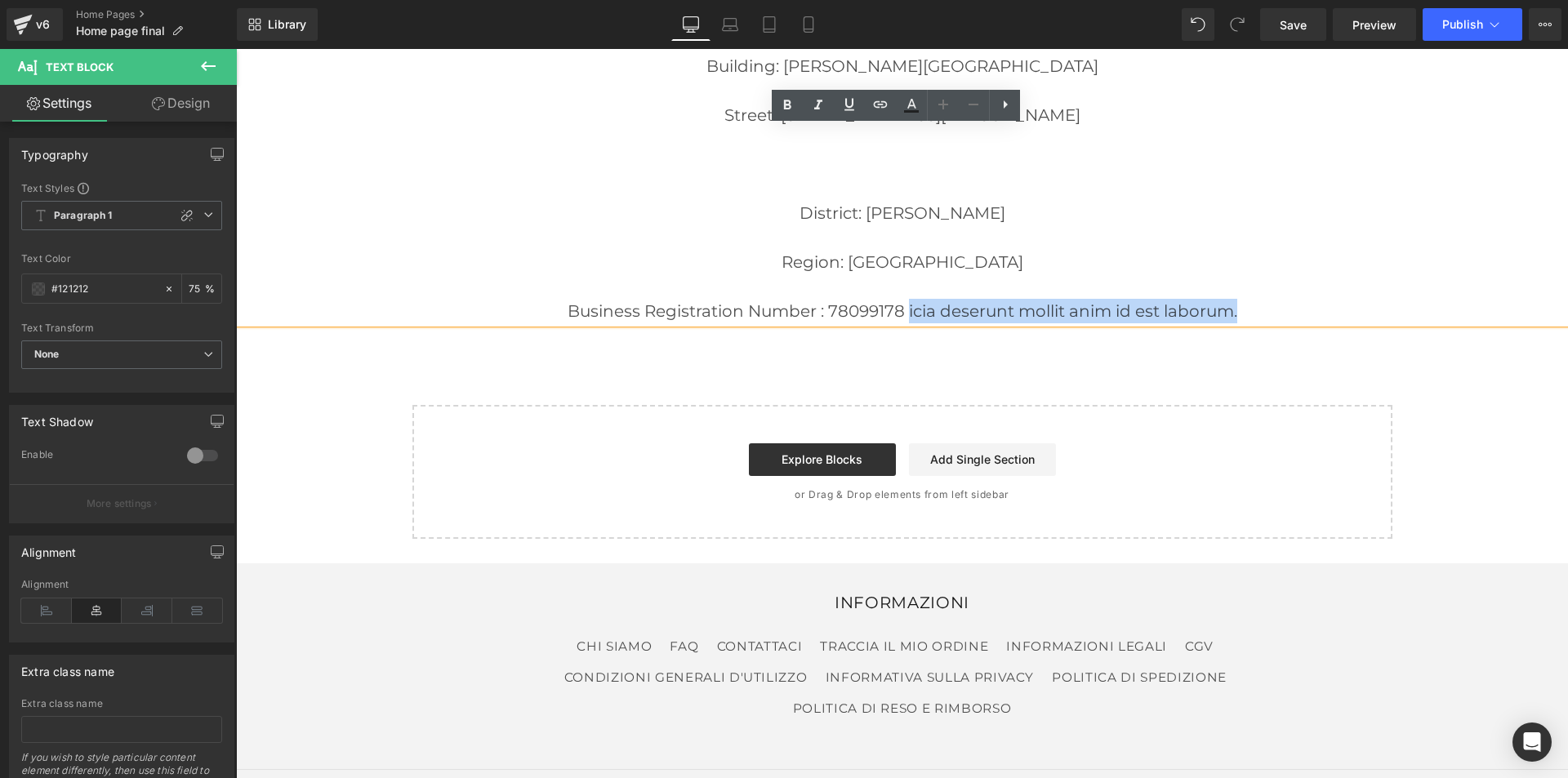
drag, startPoint x: 1233, startPoint y: 305, endPoint x: 901, endPoint y: 311, distance: 332.1
click at [901, 311] on p "Business Registration Number : 78099178 icia deserunt mollit anim id est laboru…" at bounding box center [902, 312] width 1332 height 25
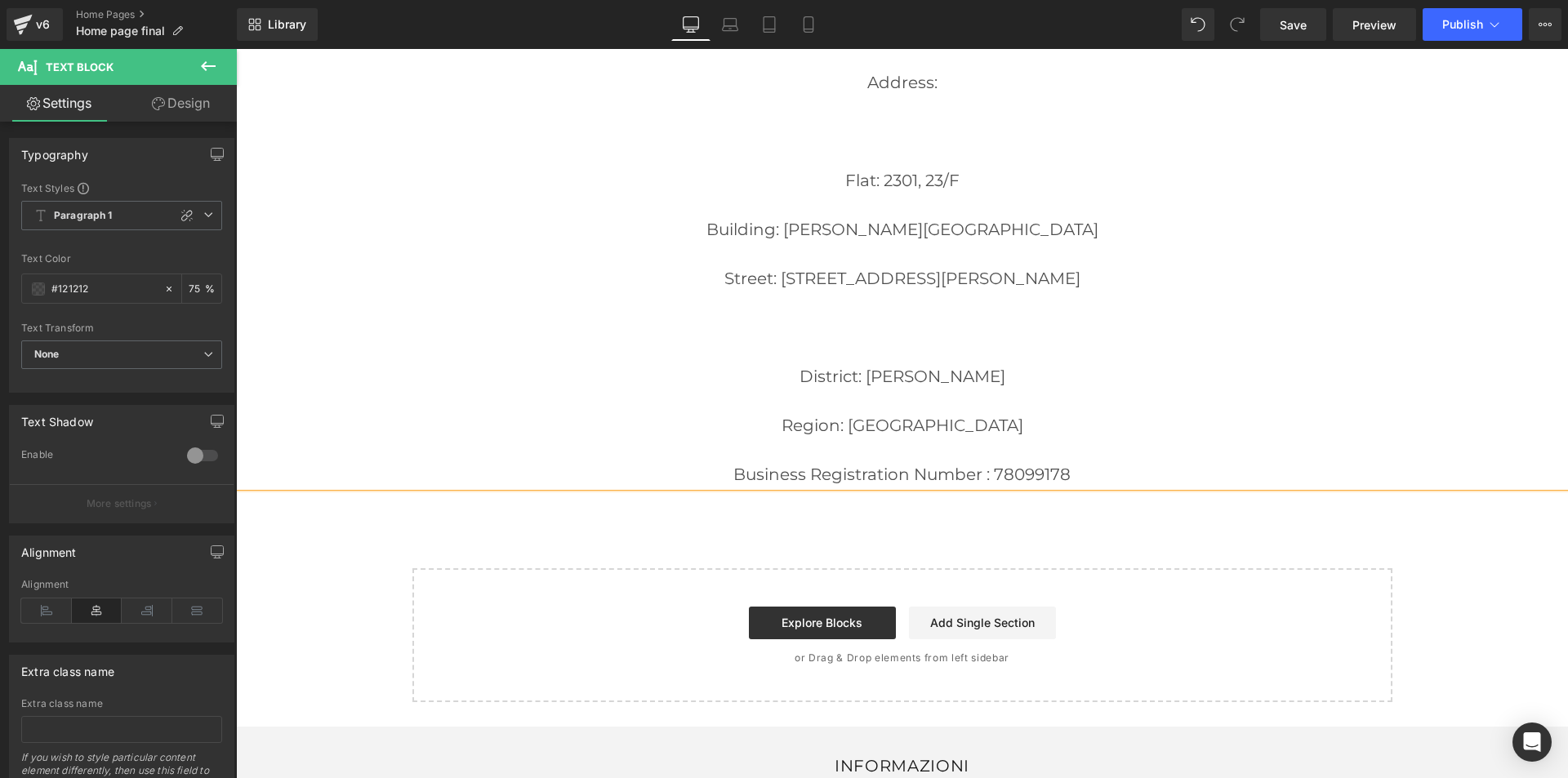
scroll to position [5423, 0]
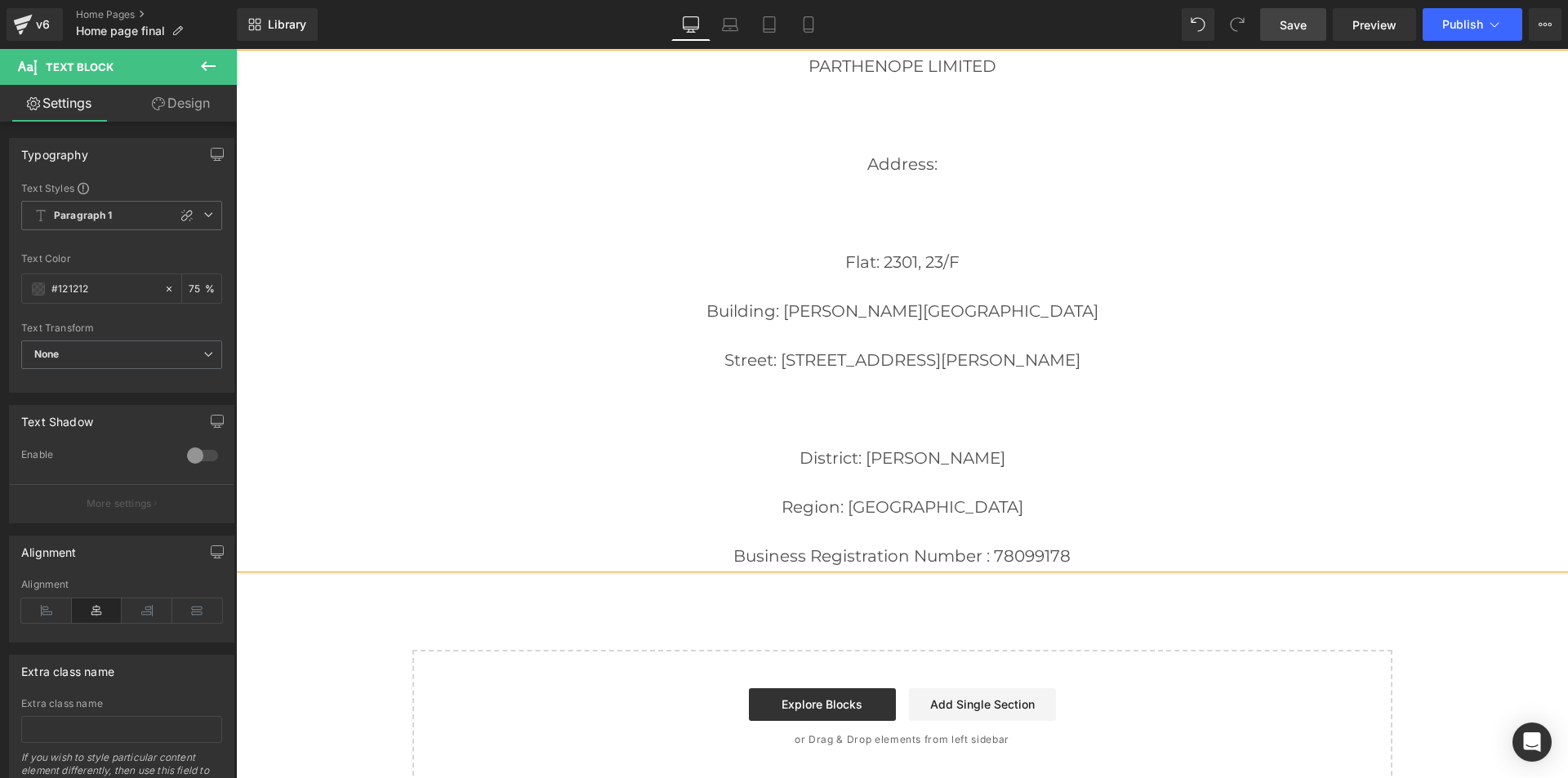
drag, startPoint x: 1299, startPoint y: 26, endPoint x: 1034, endPoint y: 52, distance: 266.3
click at [1299, 26] on span "Save" at bounding box center [1293, 25] width 27 height 17
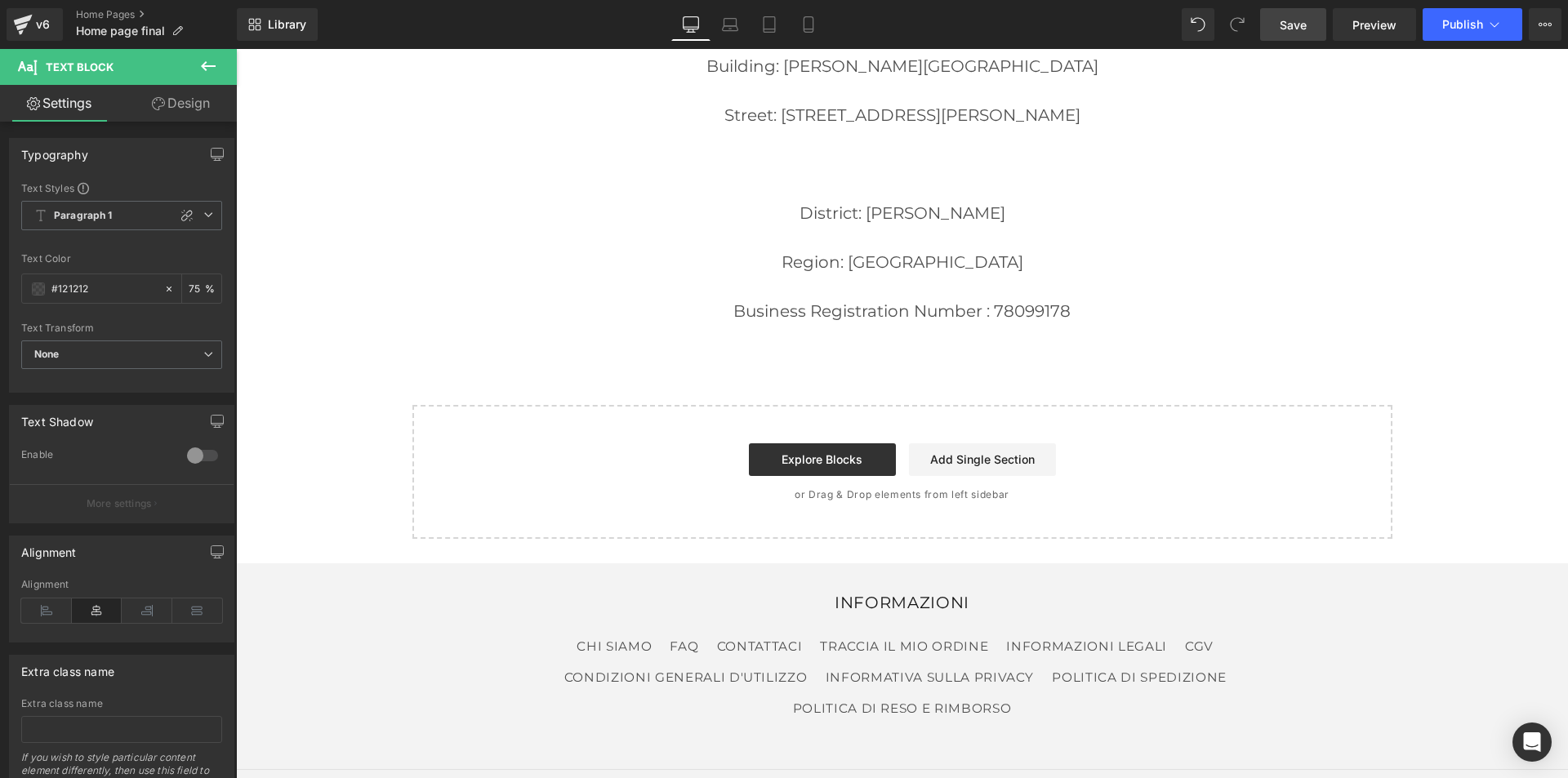
scroll to position [5750, 0]
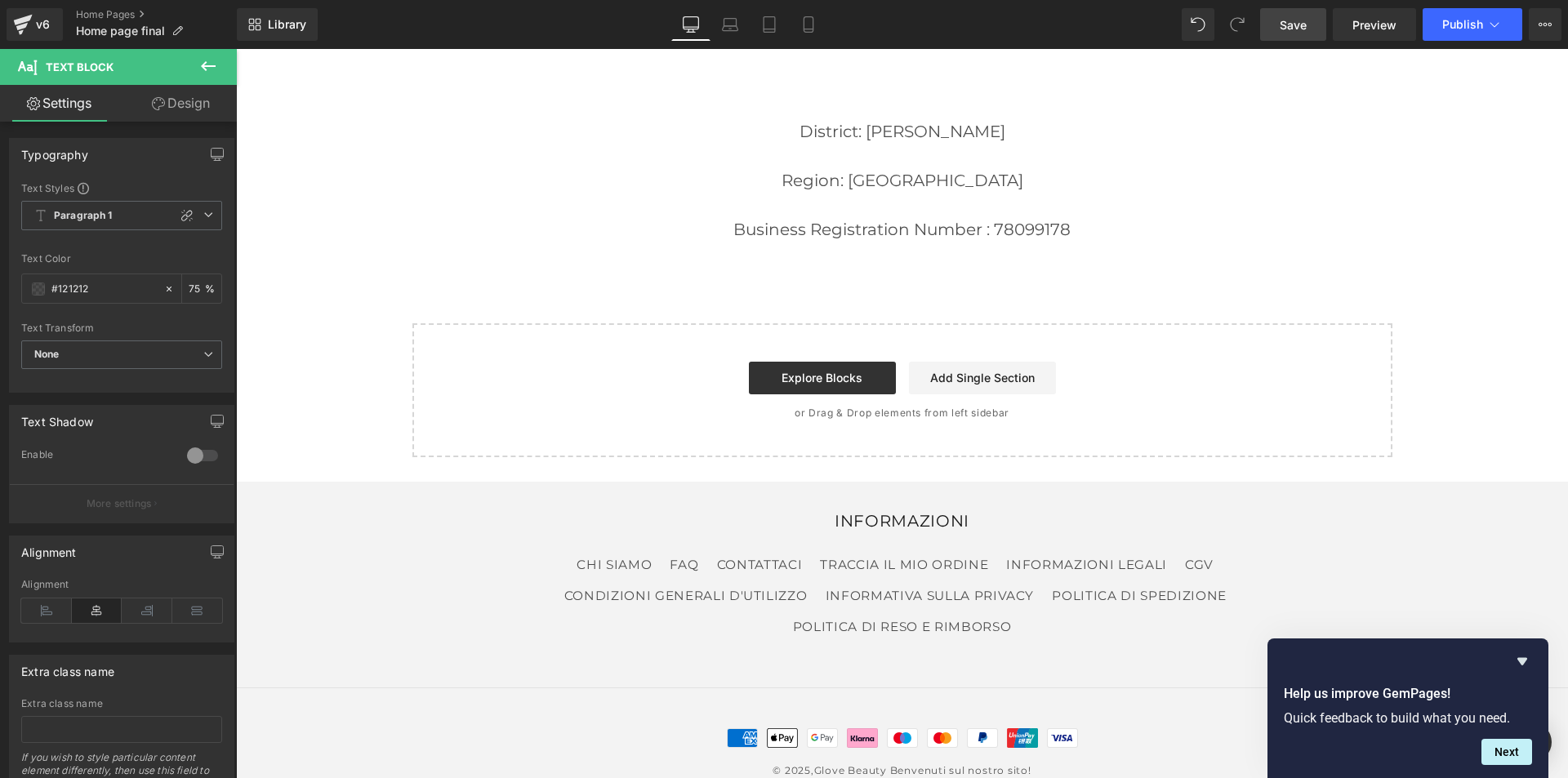
click at [1288, 28] on span "Save" at bounding box center [1293, 25] width 27 height 17
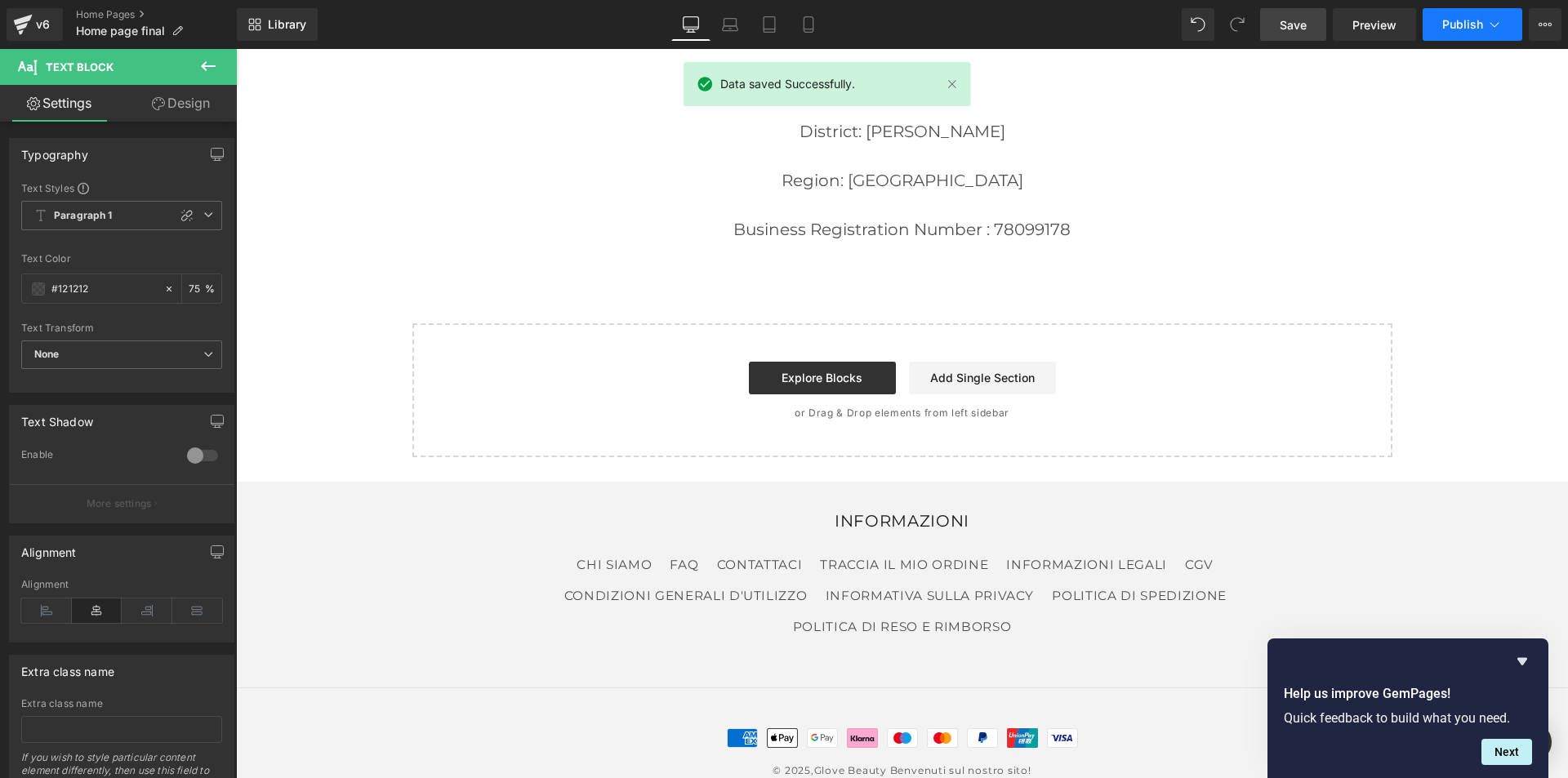
click at [1476, 26] on span "Publish" at bounding box center [1462, 24] width 40 height 13
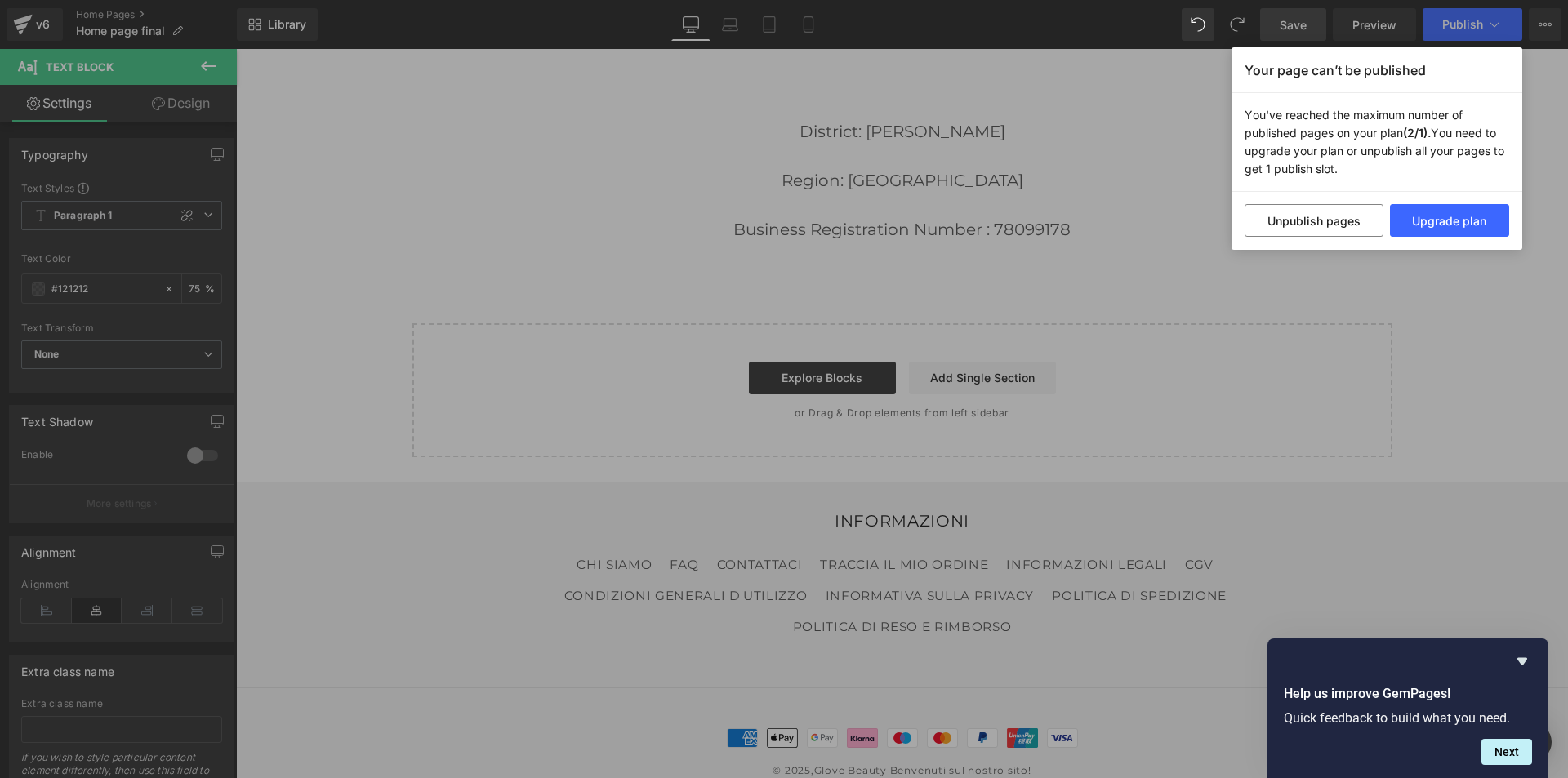
click at [1417, 280] on div "Your page can’t be published You've reached the maximum number of published pag…" at bounding box center [784, 389] width 1568 height 778
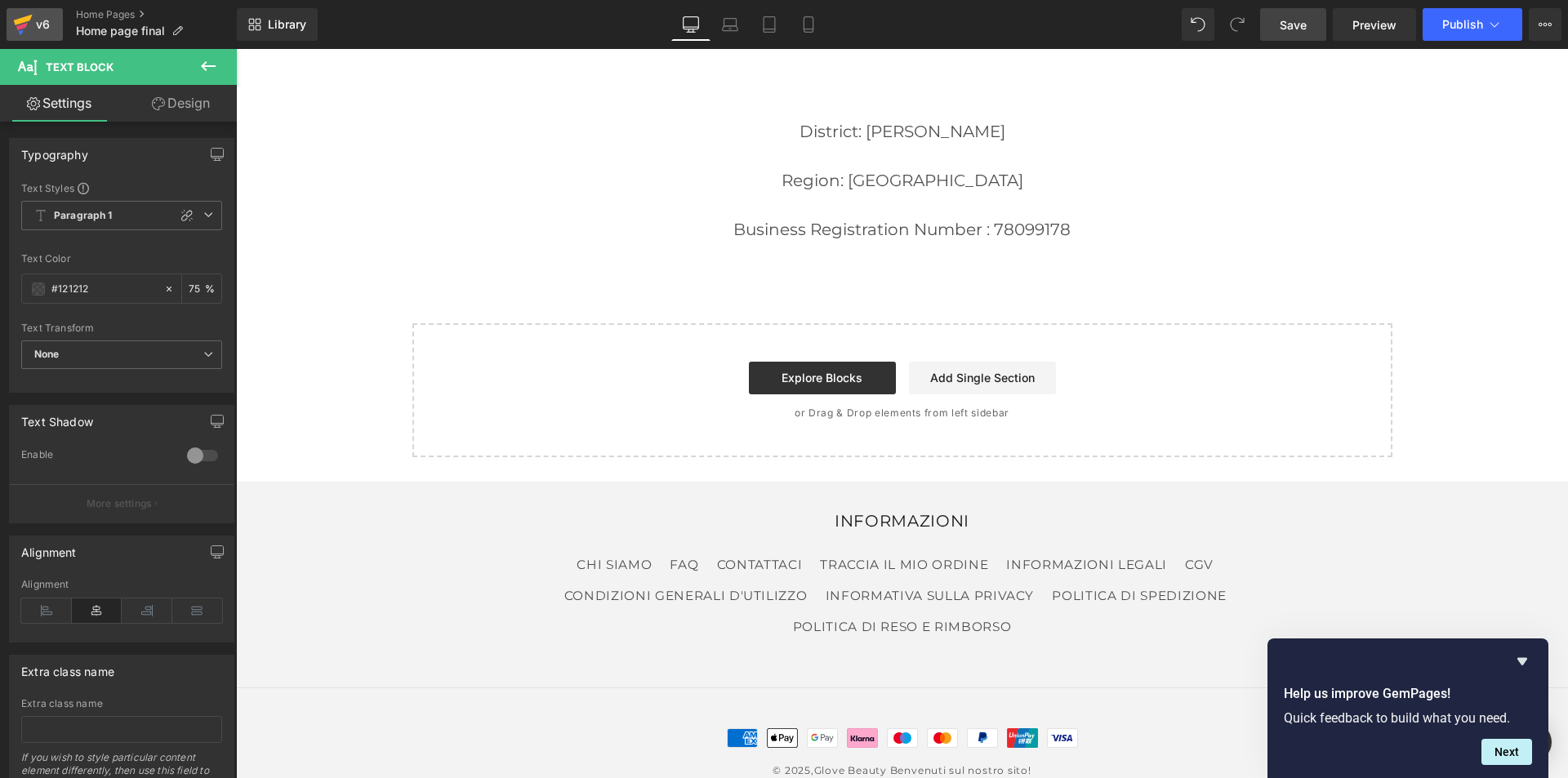
click at [29, 26] on icon at bounding box center [23, 25] width 19 height 40
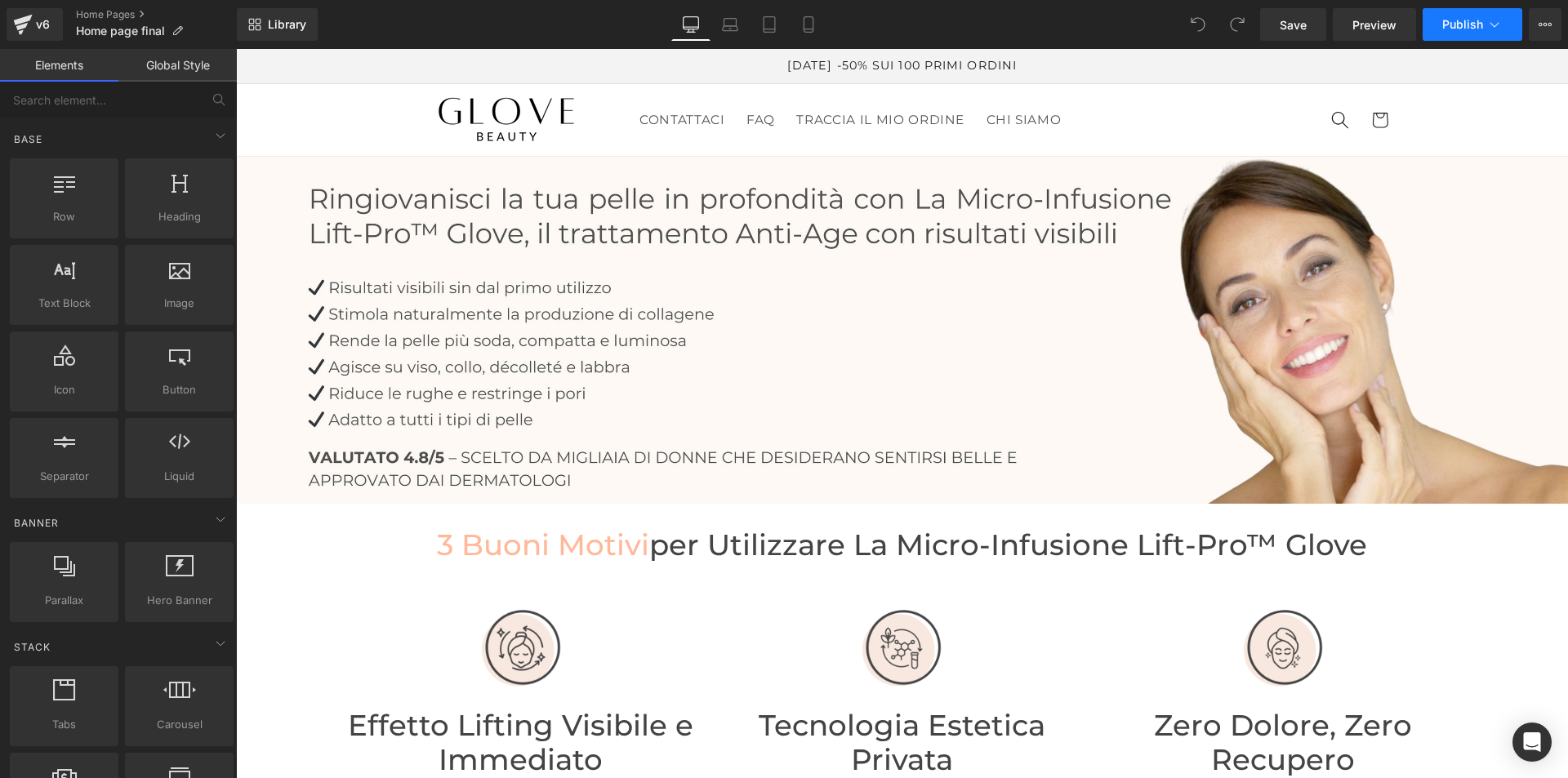
click at [1492, 28] on icon at bounding box center [1495, 25] width 17 height 17
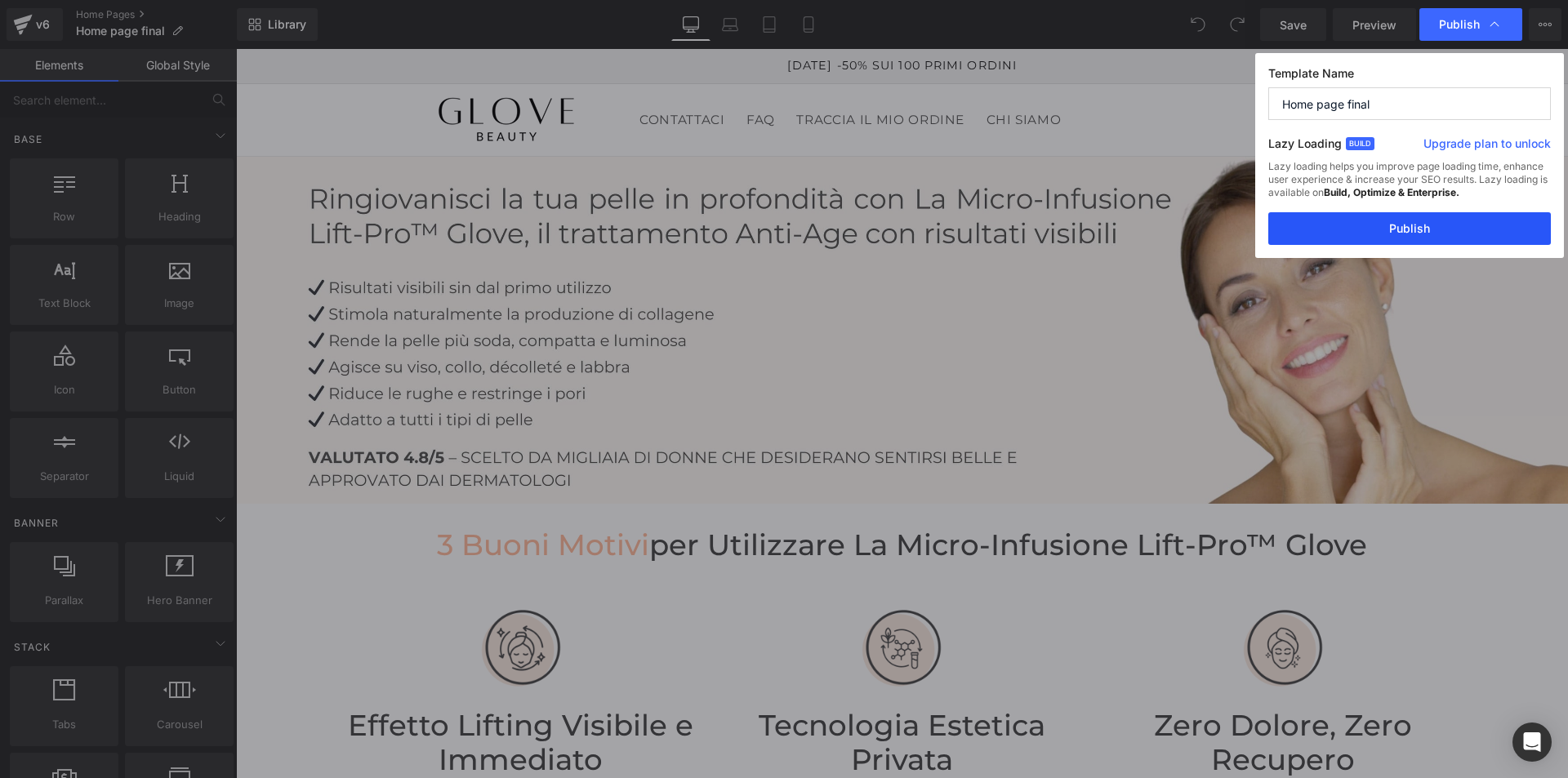
click at [1403, 234] on button "Publish" at bounding box center [1410, 228] width 283 height 33
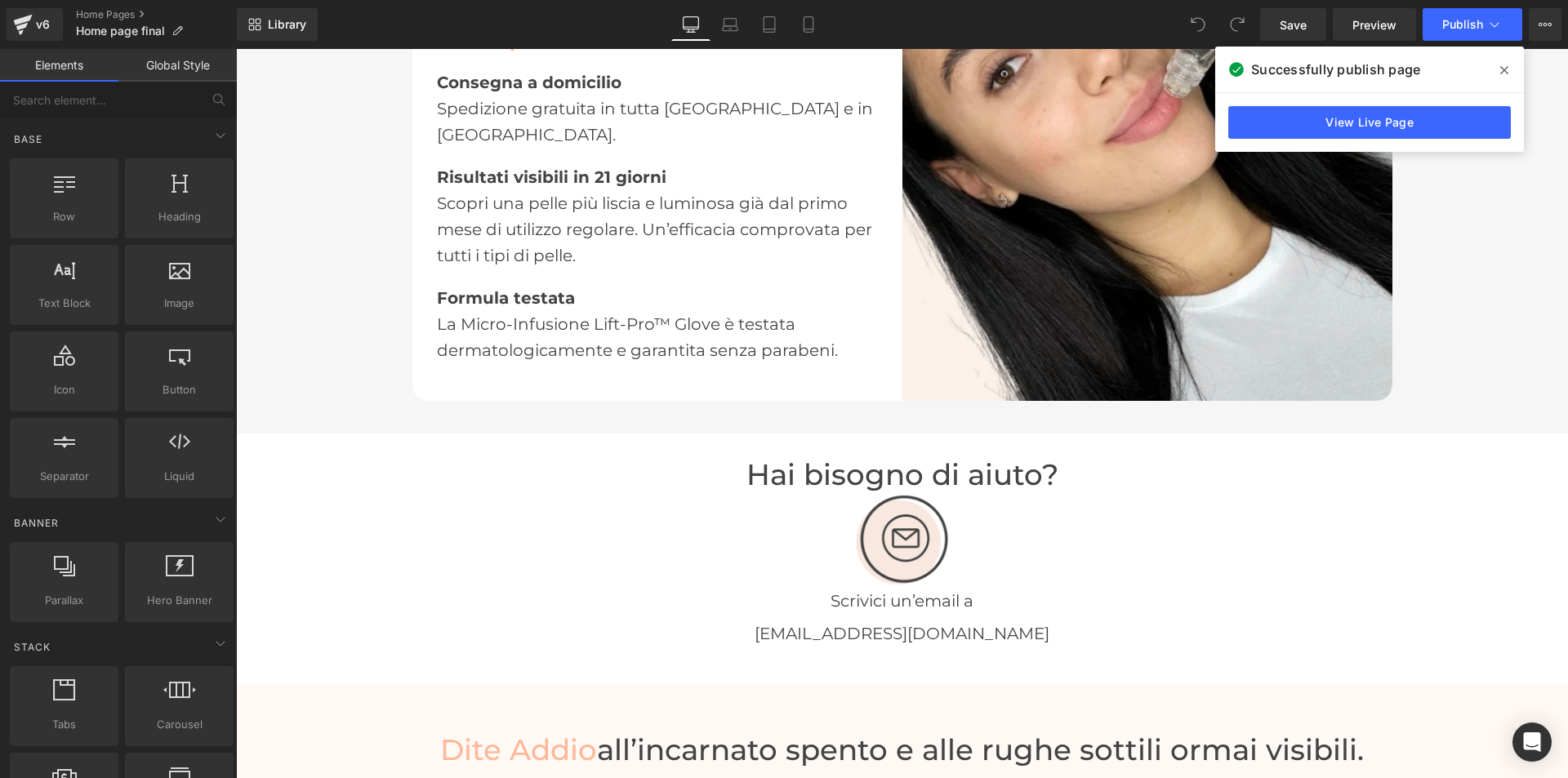
scroll to position [2940, 0]
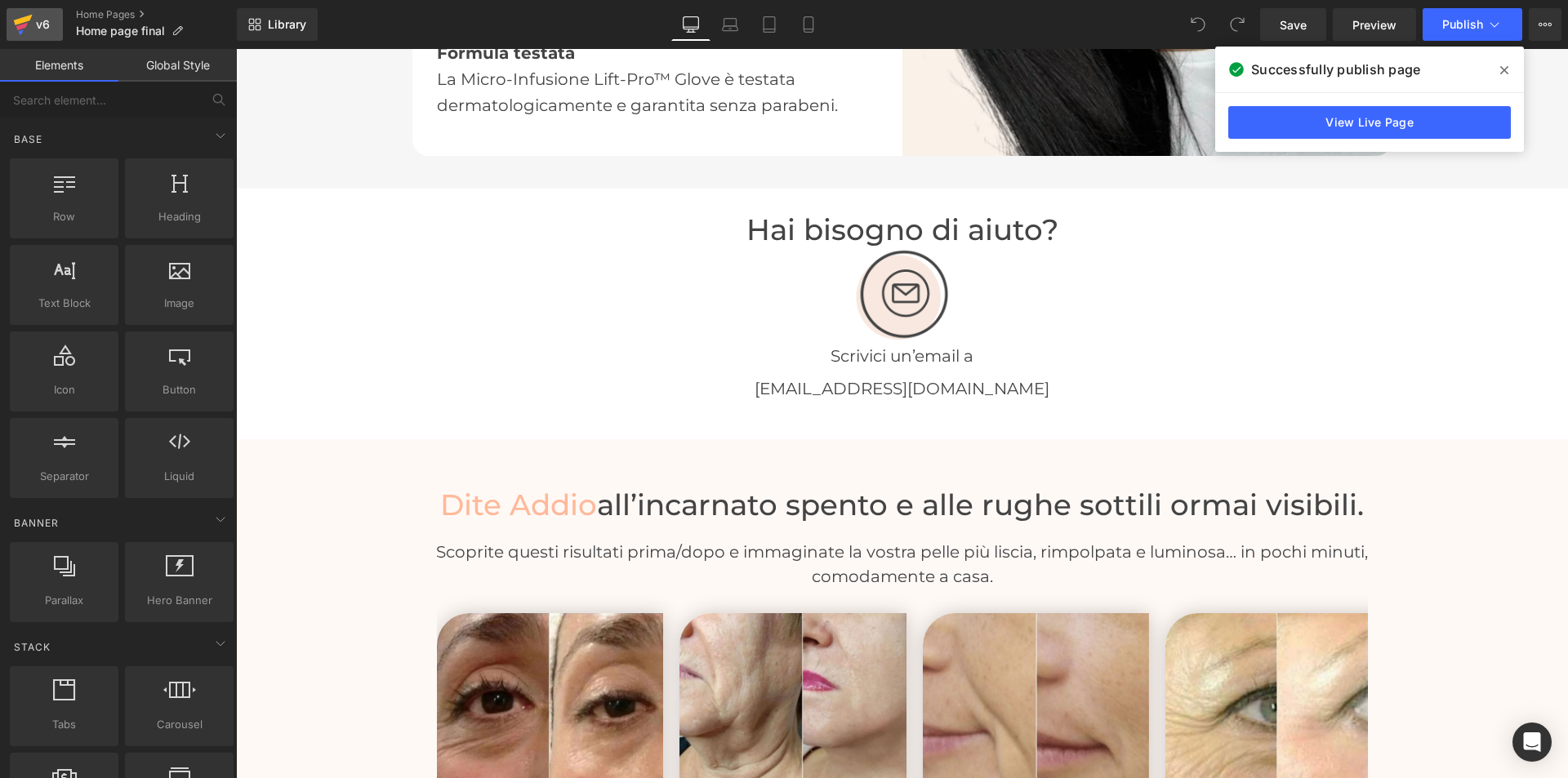
click at [22, 21] on icon at bounding box center [23, 20] width 18 height 11
